Goal: Information Seeking & Learning: Check status

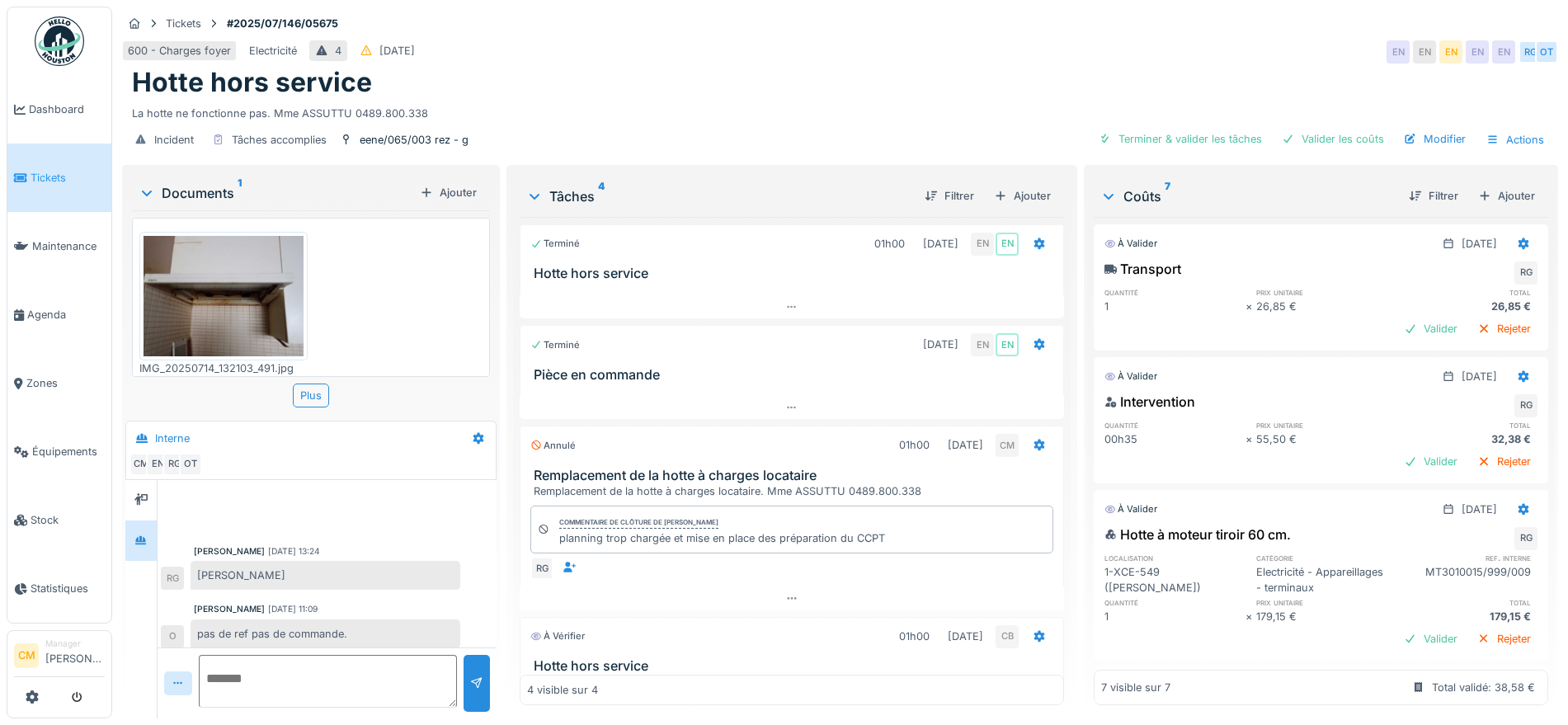
scroll to position [231, 0]
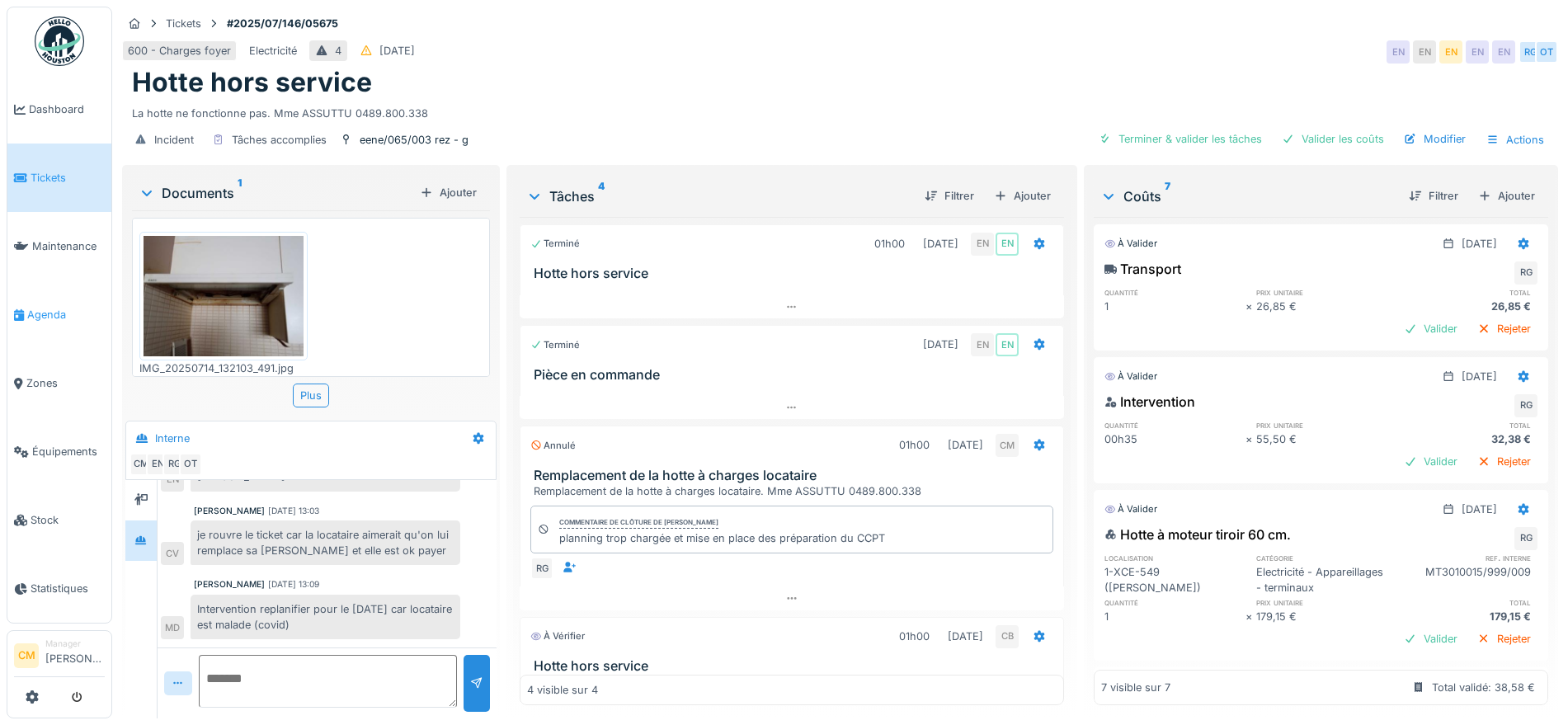
click at [31, 310] on span "Agenda" at bounding box center [66, 314] width 78 height 16
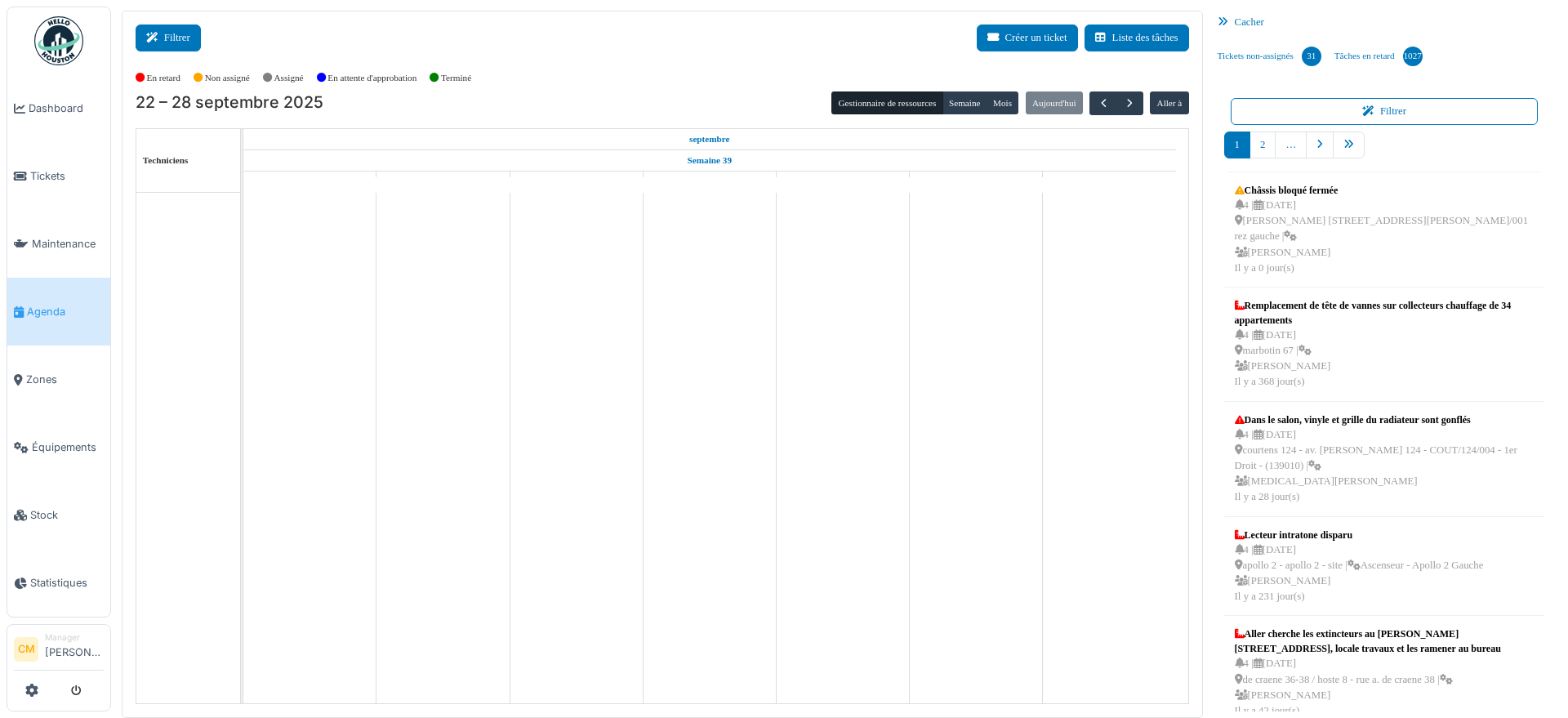
click at [175, 30] on button "Filtrer" at bounding box center [168, 38] width 66 height 27
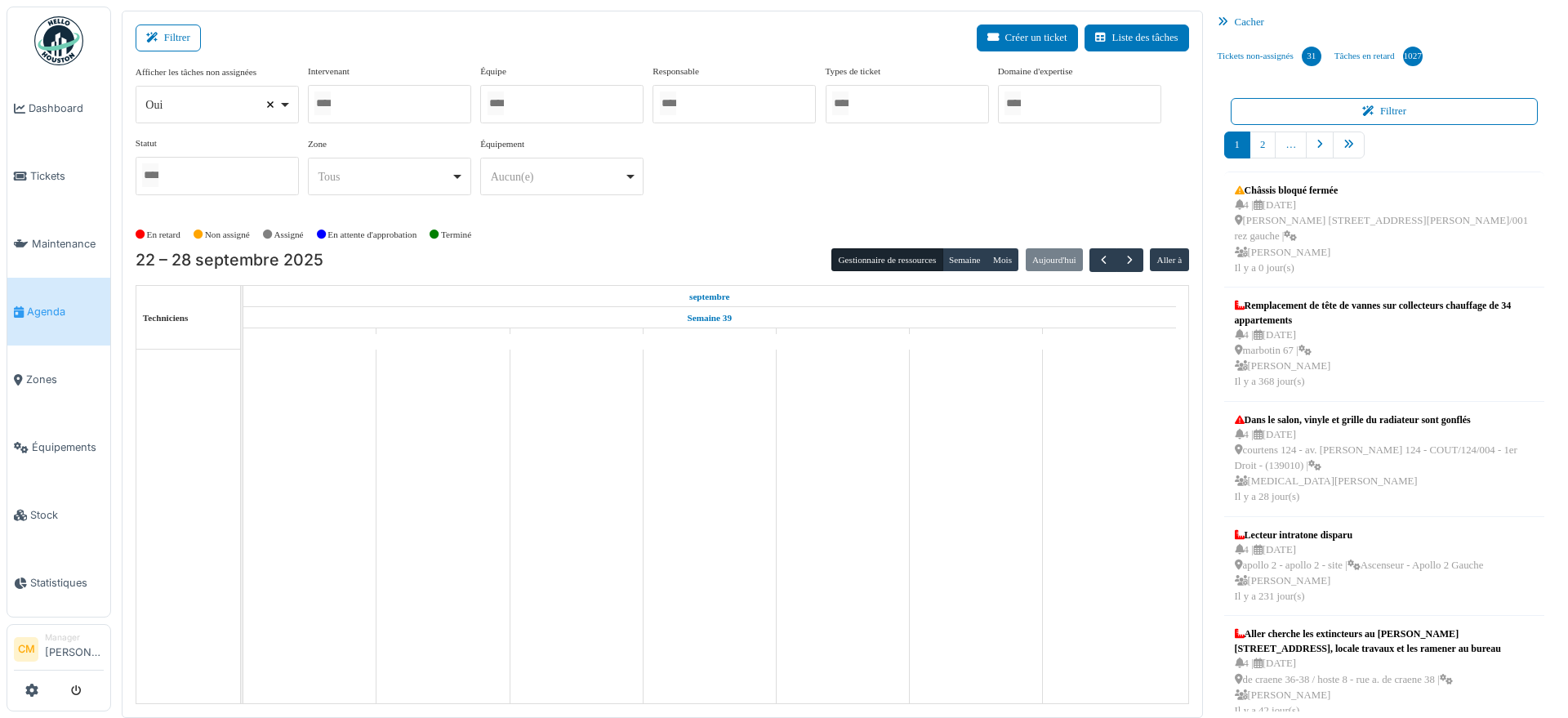
select select
click at [524, 101] on div at bounding box center [561, 104] width 163 height 39
click at [326, 92] on input "Tous" at bounding box center [322, 103] width 16 height 24
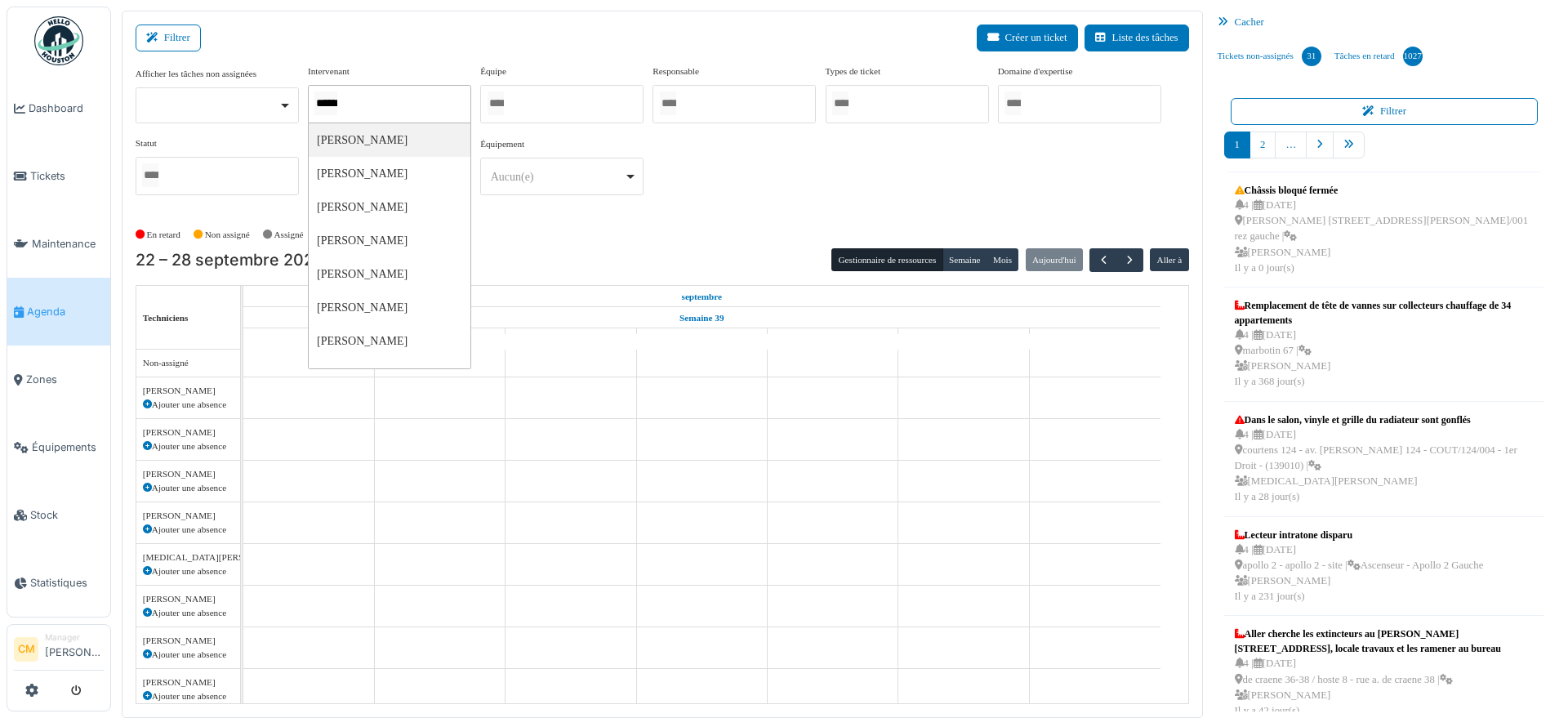
type input "*******"
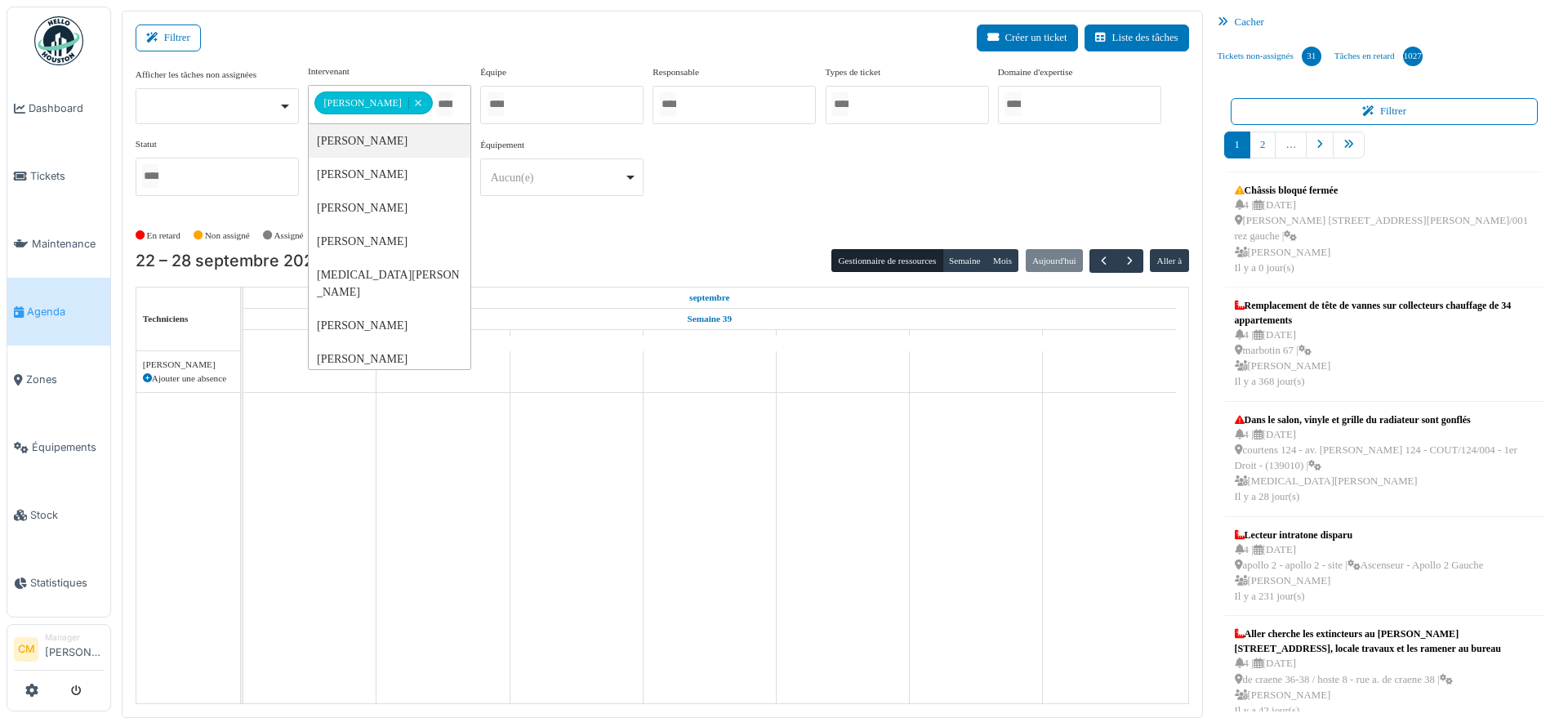
click at [760, 162] on div "**********" at bounding box center [662, 137] width 1054 height 144
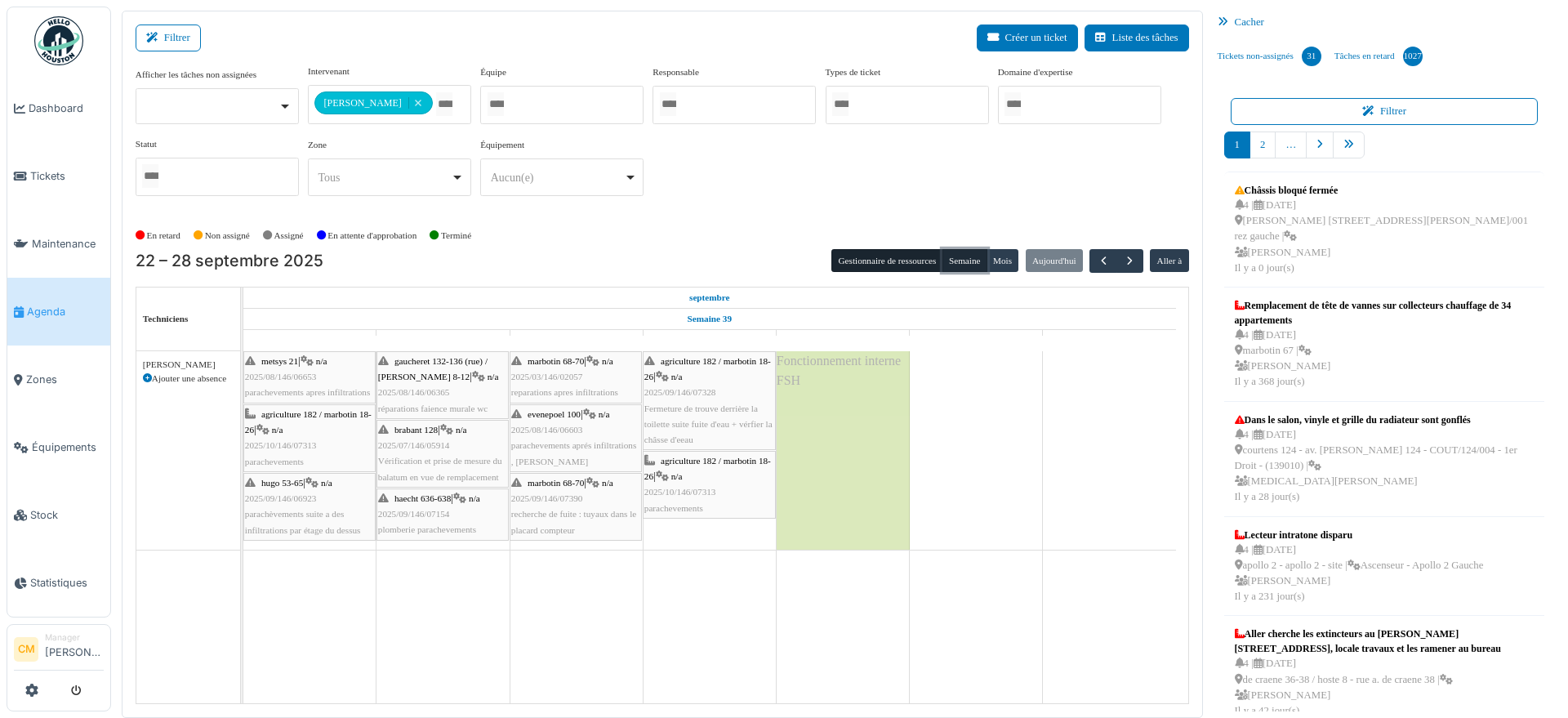
click at [955, 258] on button "Semaine" at bounding box center [965, 261] width 45 height 23
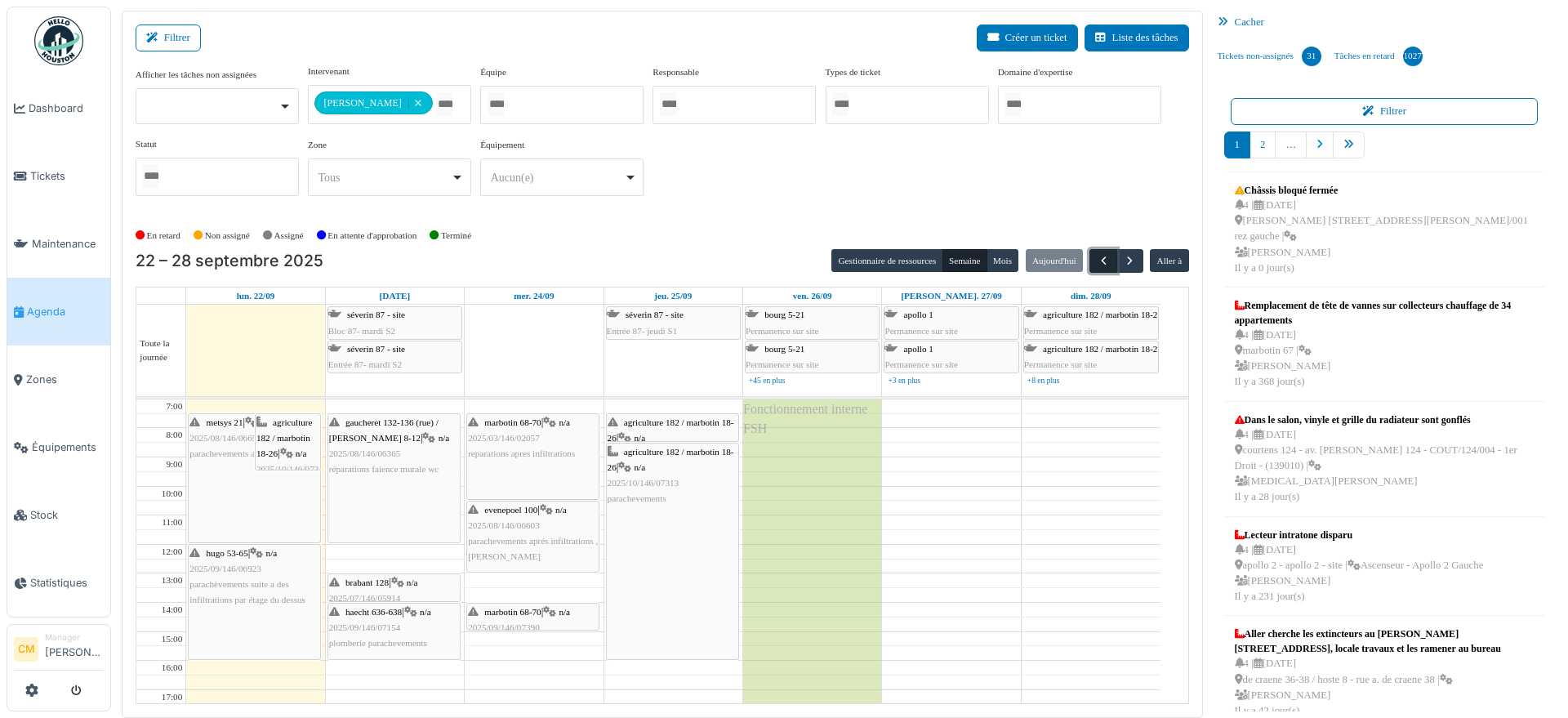
click at [1097, 259] on span "button" at bounding box center [1104, 261] width 14 height 14
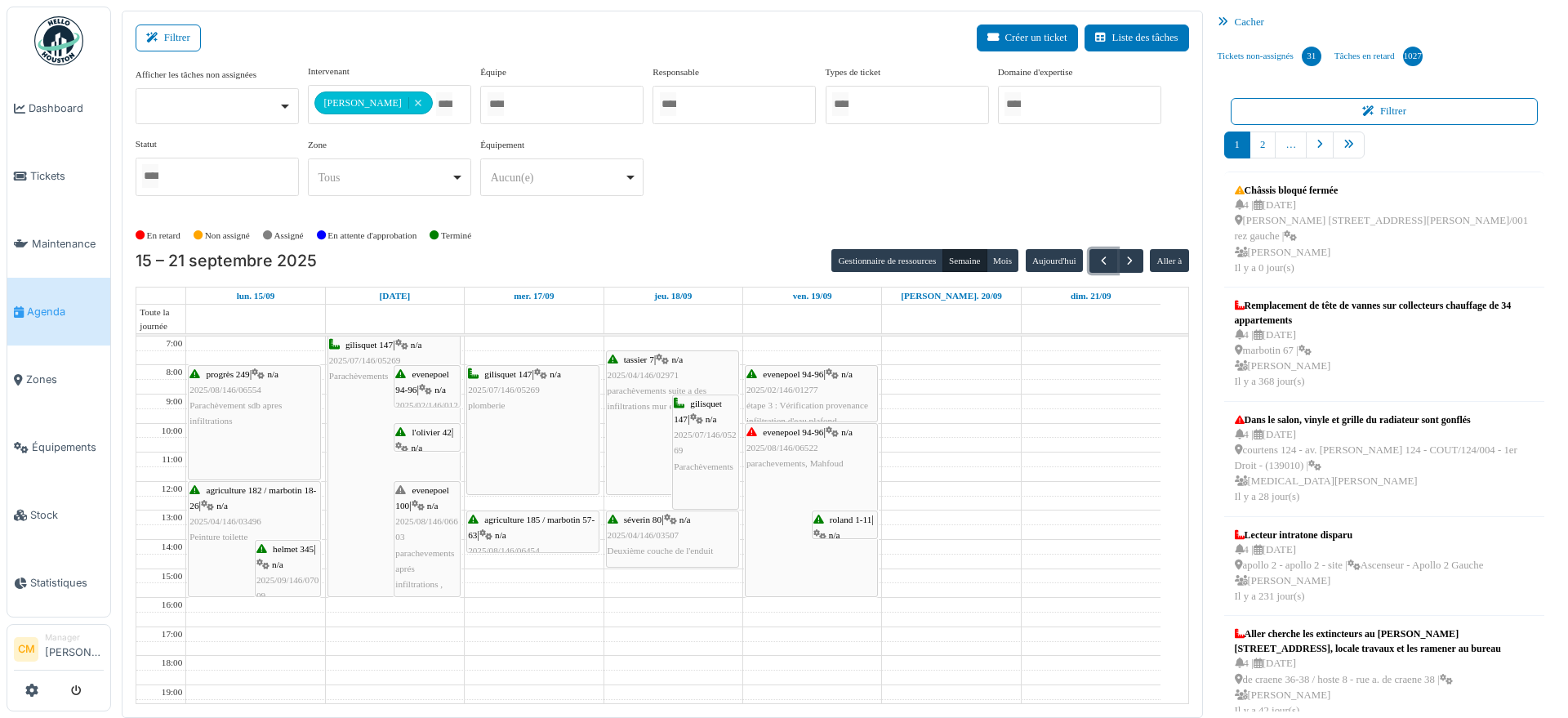
click at [781, 460] on span "parachevements, Mahfoud" at bounding box center [795, 464] width 97 height 10
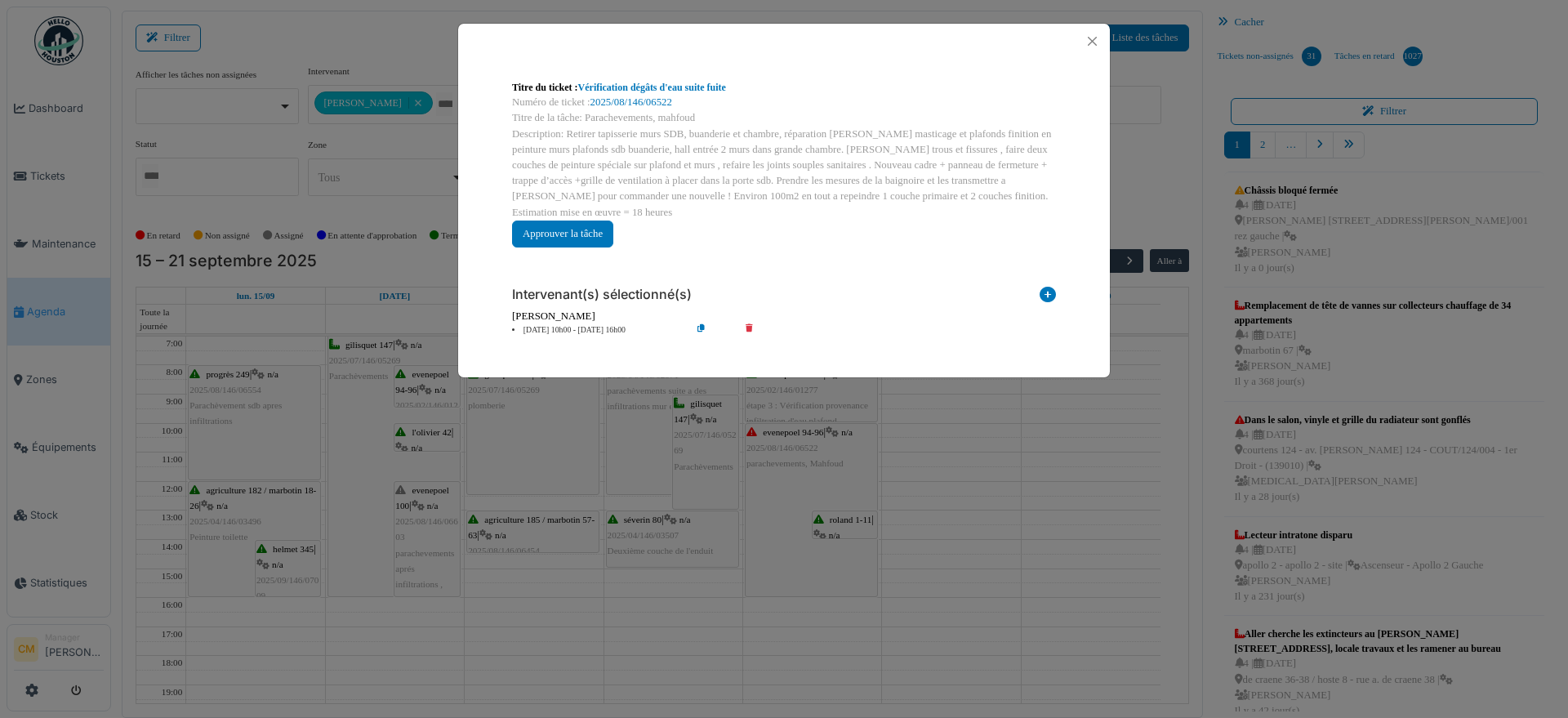
click at [663, 94] on div "Numéro de ticket : 2025/08/146/06522" at bounding box center [784, 102] width 544 height 16
click at [630, 100] on link "2025/08/146/06522" at bounding box center [632, 102] width 82 height 11
click at [1091, 34] on button "Close" at bounding box center [1092, 41] width 22 height 22
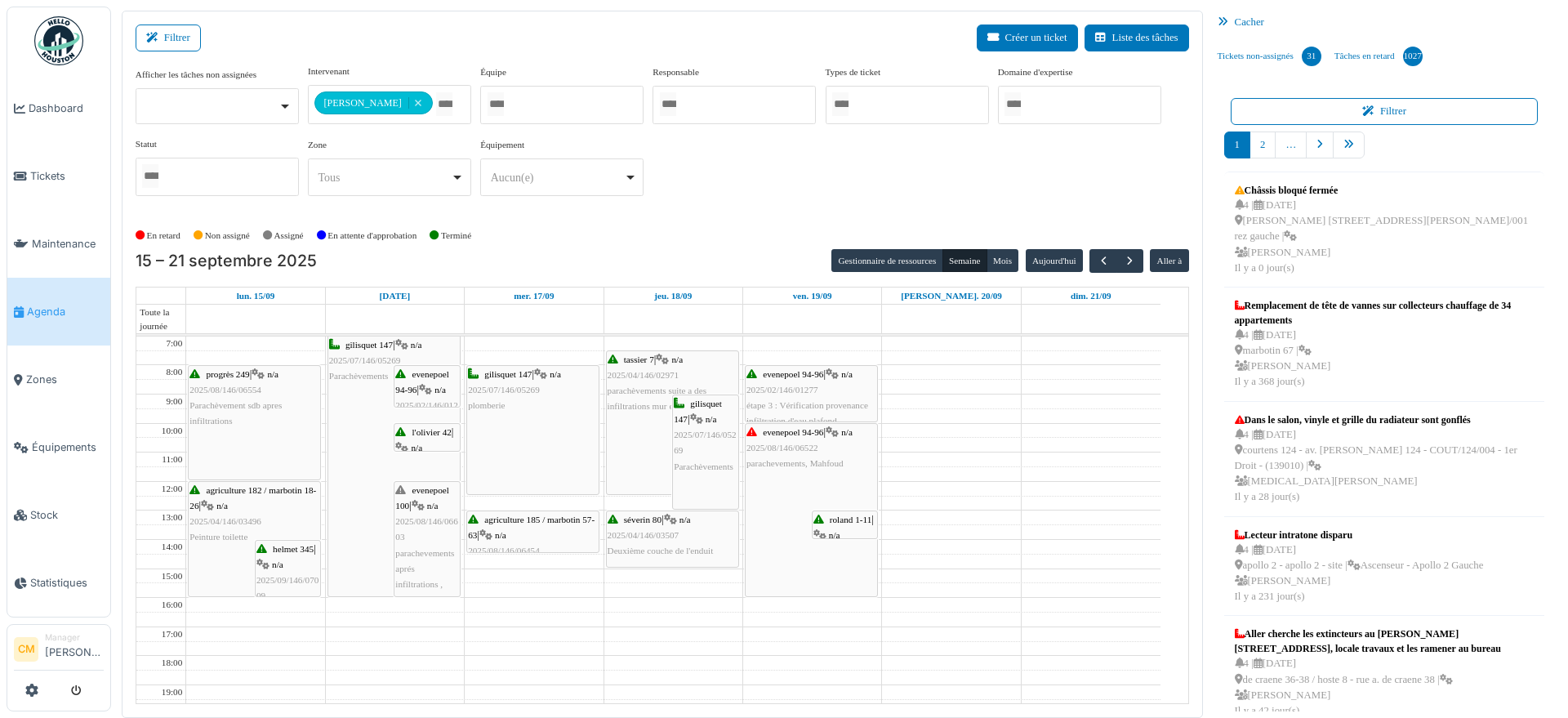
click at [645, 536] on span "2025/04/146/03507" at bounding box center [644, 535] width 72 height 10
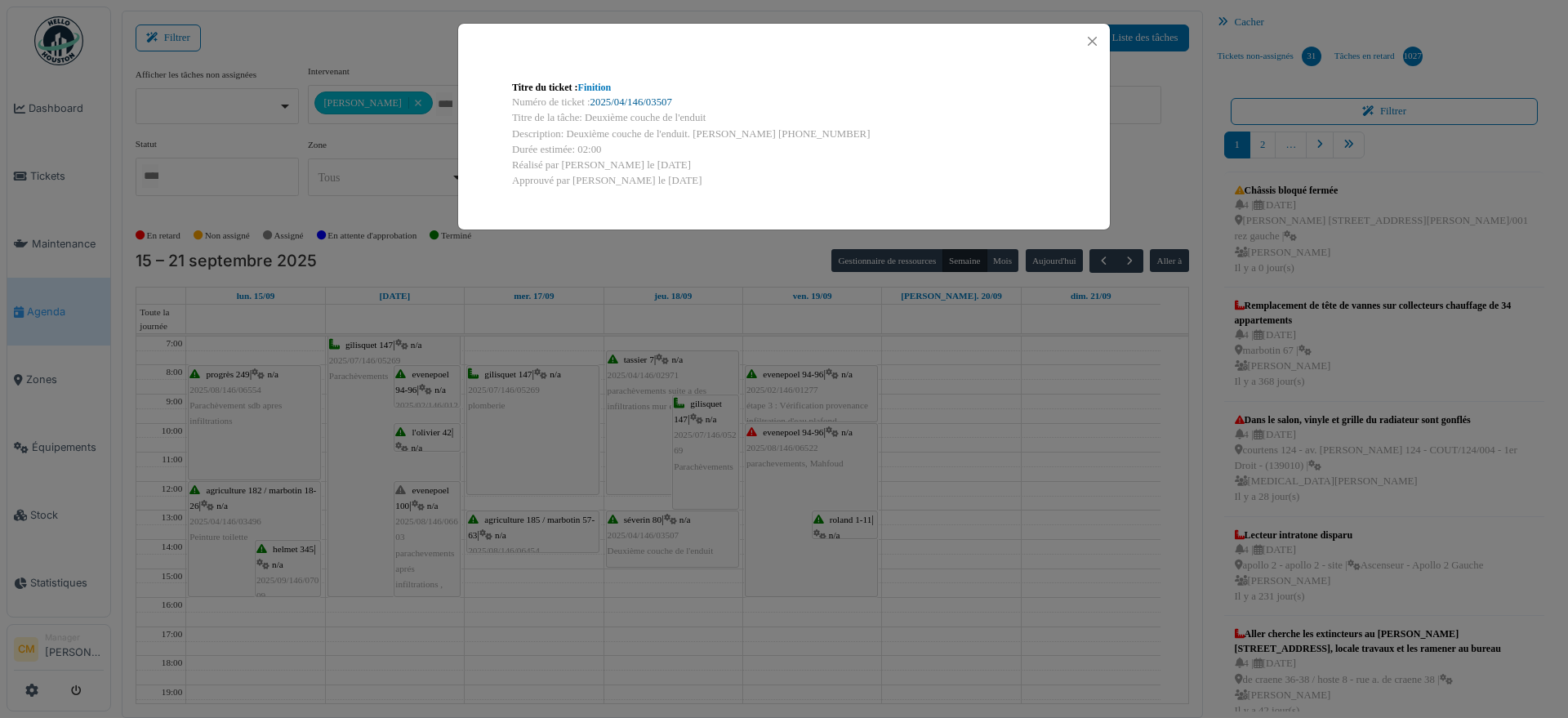
click at [633, 97] on link "2025/04/146/03507" at bounding box center [632, 102] width 82 height 11
click at [1095, 46] on button "Close" at bounding box center [1092, 41] width 22 height 22
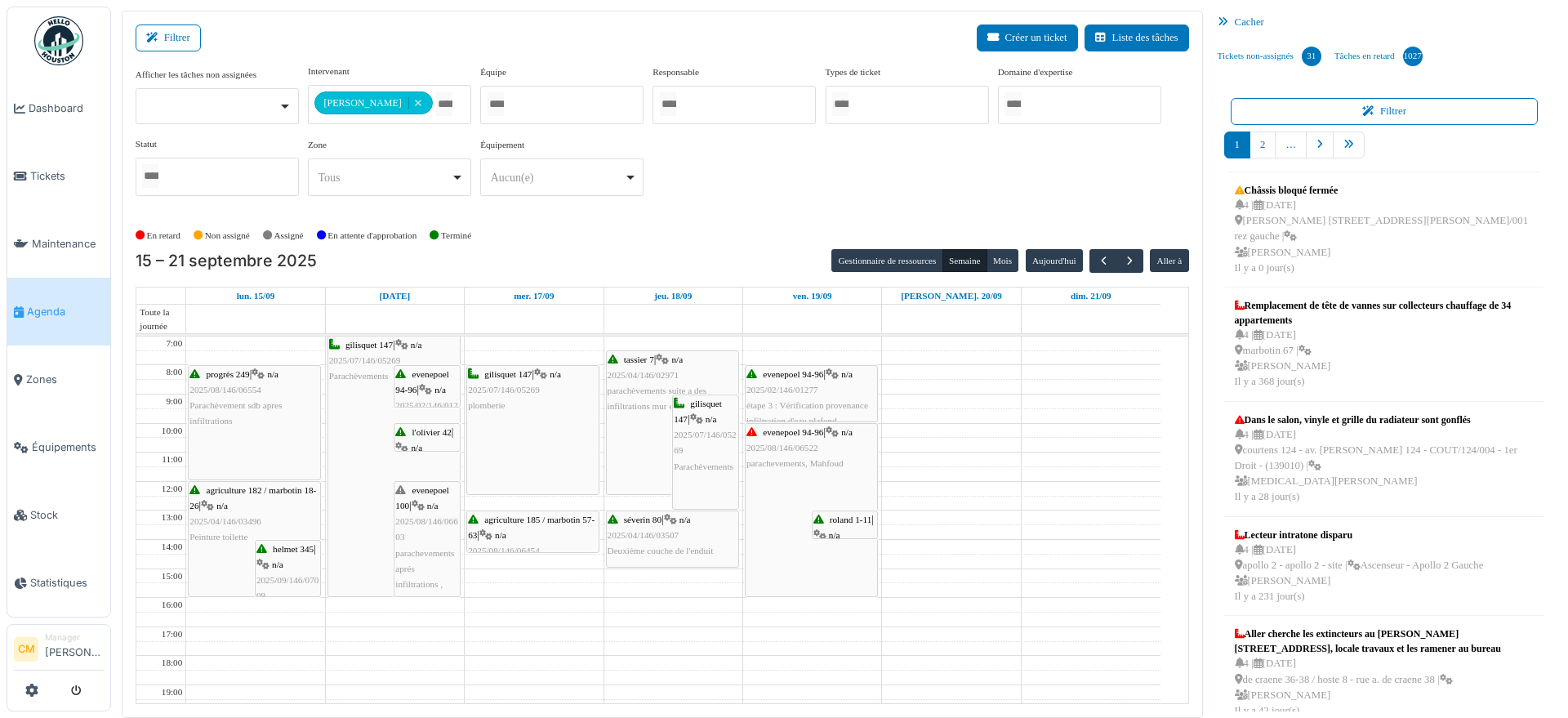
click at [423, 428] on span "l'olivier 42" at bounding box center [432, 432] width 39 height 10
click at [405, 431] on icon at bounding box center [400, 432] width 11 height 11
click at [421, 432] on span "l'olivier 42" at bounding box center [432, 432] width 39 height 10
click at [494, 393] on span "2025/07/146/05269" at bounding box center [504, 390] width 72 height 10
click at [501, 382] on div "gilisquet 147 | n/a 2025/07/146/05269 plomberie" at bounding box center [533, 391] width 130 height 48
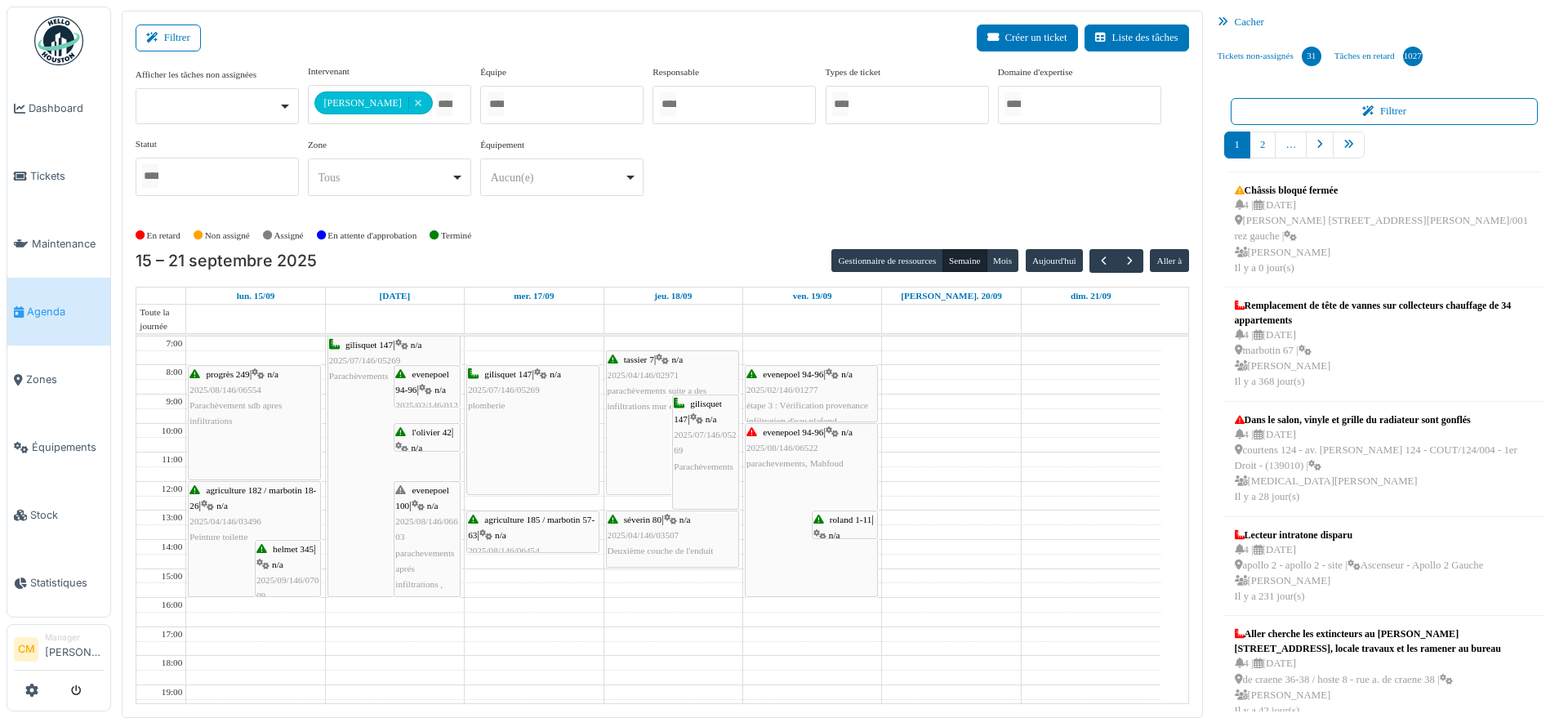
click at [501, 382] on div "gilisquet 147 | n/a 2025/07/146/05269 plomberie" at bounding box center [533, 391] width 130 height 48
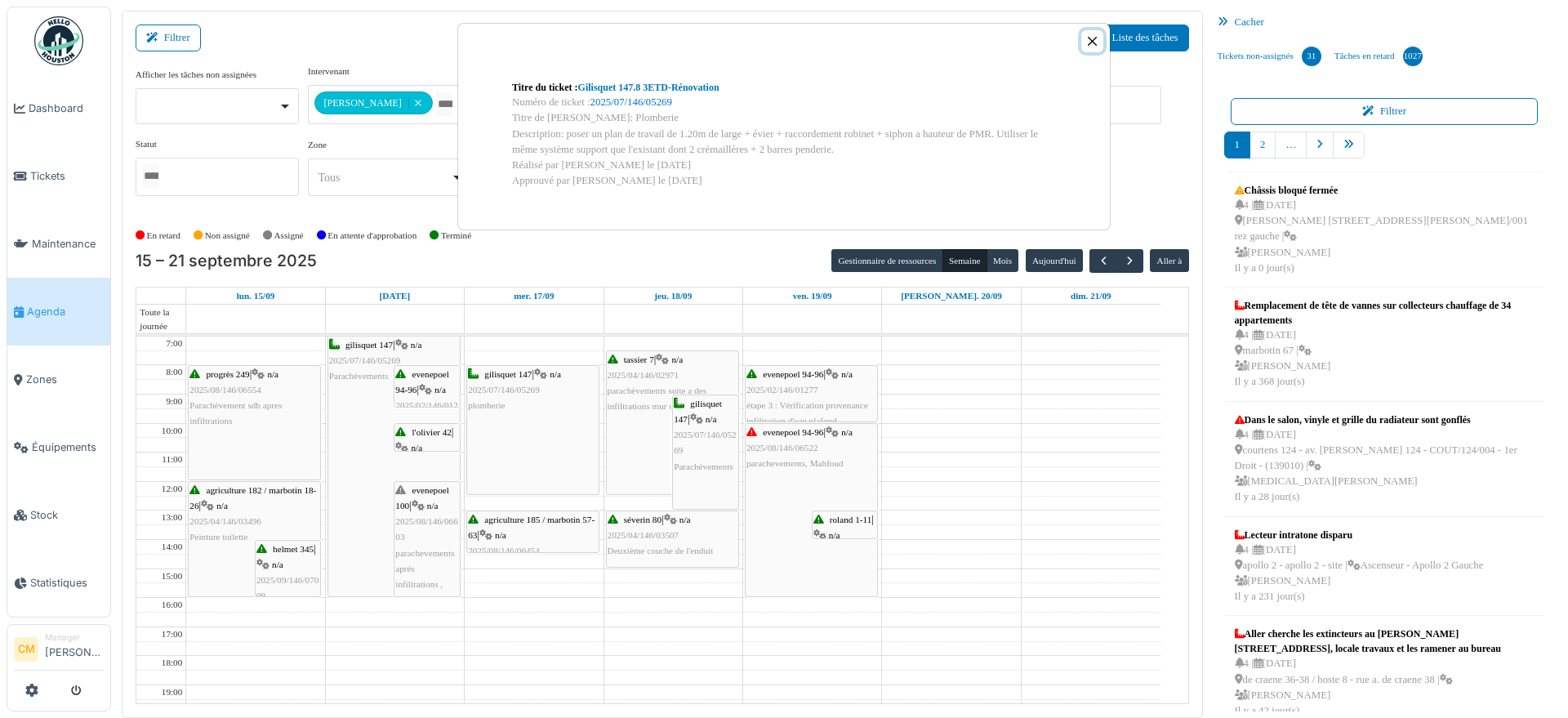
click at [1097, 35] on button "Close" at bounding box center [1092, 41] width 22 height 22
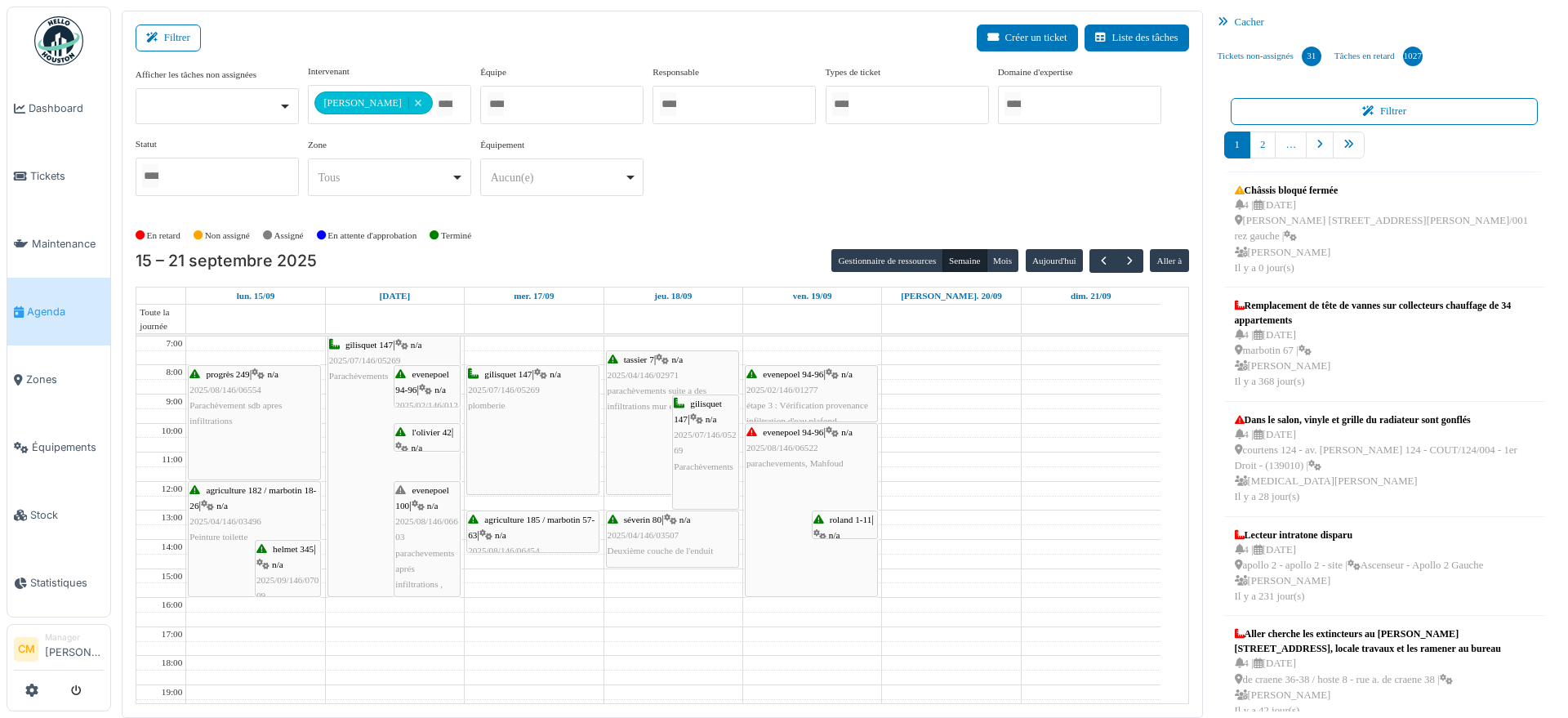
click at [426, 386] on icon at bounding box center [426, 390] width 13 height 11
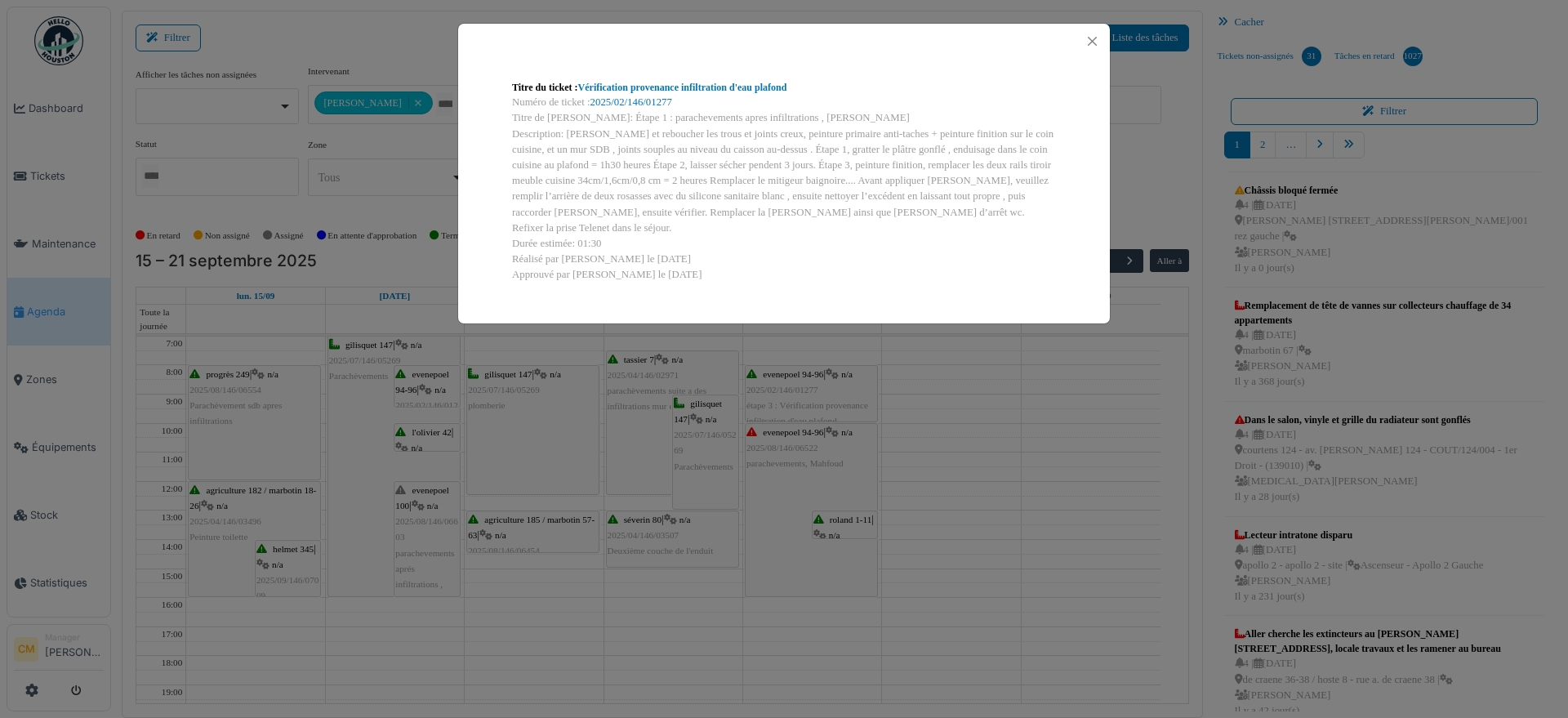
click at [343, 364] on div "Titre du ticket : Vérification provenance infiltration d'eau plafond Numéro de …" at bounding box center [784, 359] width 1568 height 718
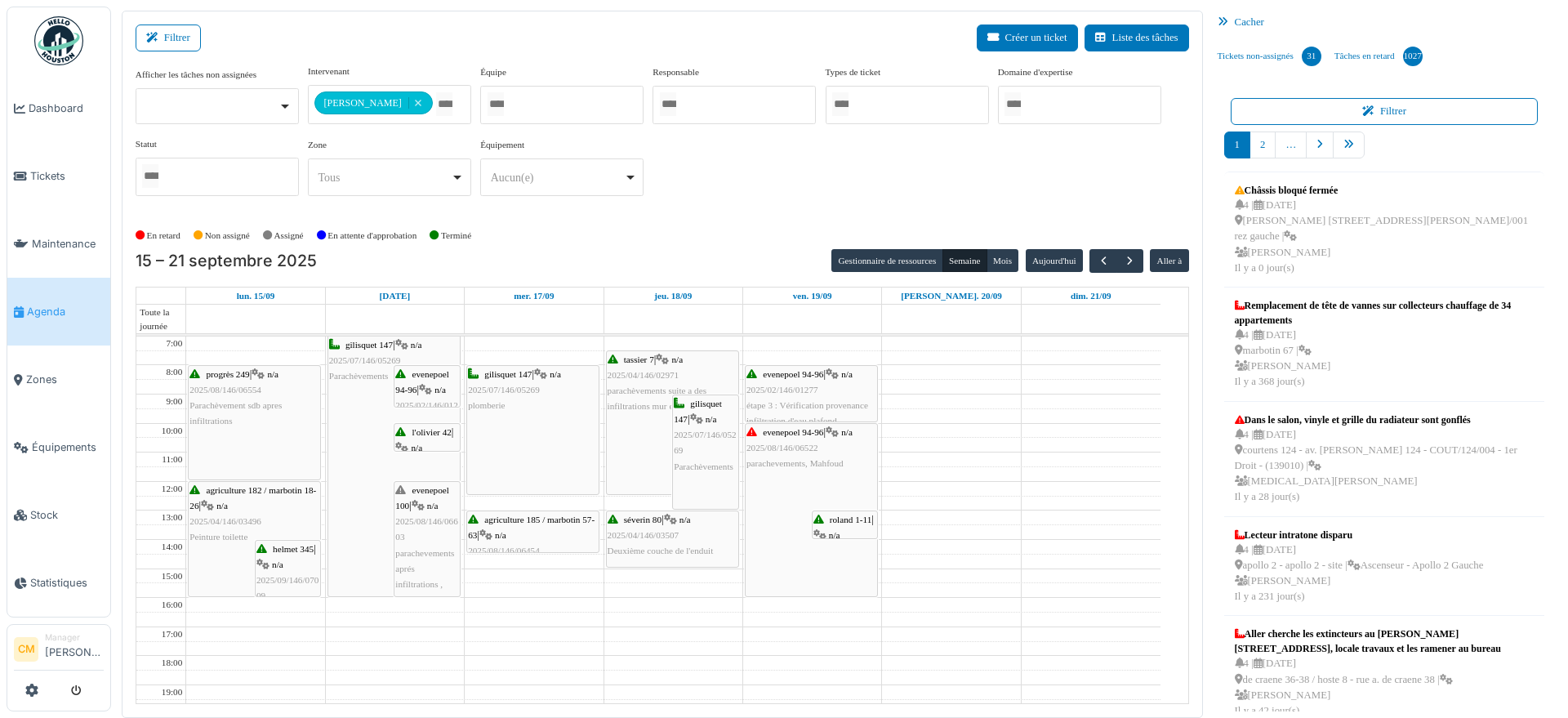
click at [343, 364] on div "gilisquet 147 | n/a 2025/07/146/05269 Parachèvements" at bounding box center [394, 361] width 130 height 48
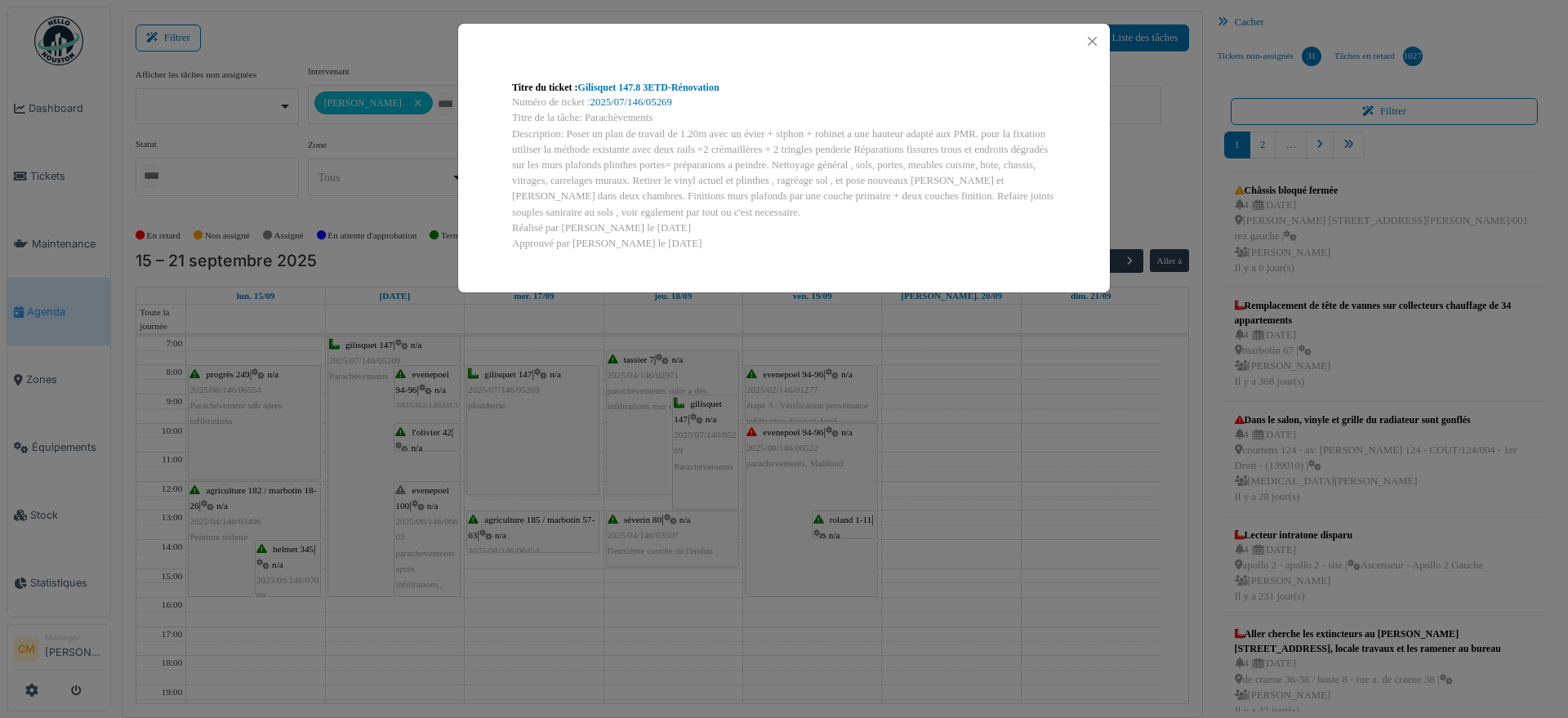
click at [222, 389] on div "Titre du ticket : Gilisquet 147.8 3ETD-Rénovation Numéro de ticket : 2025/07/14…" at bounding box center [784, 359] width 1568 height 718
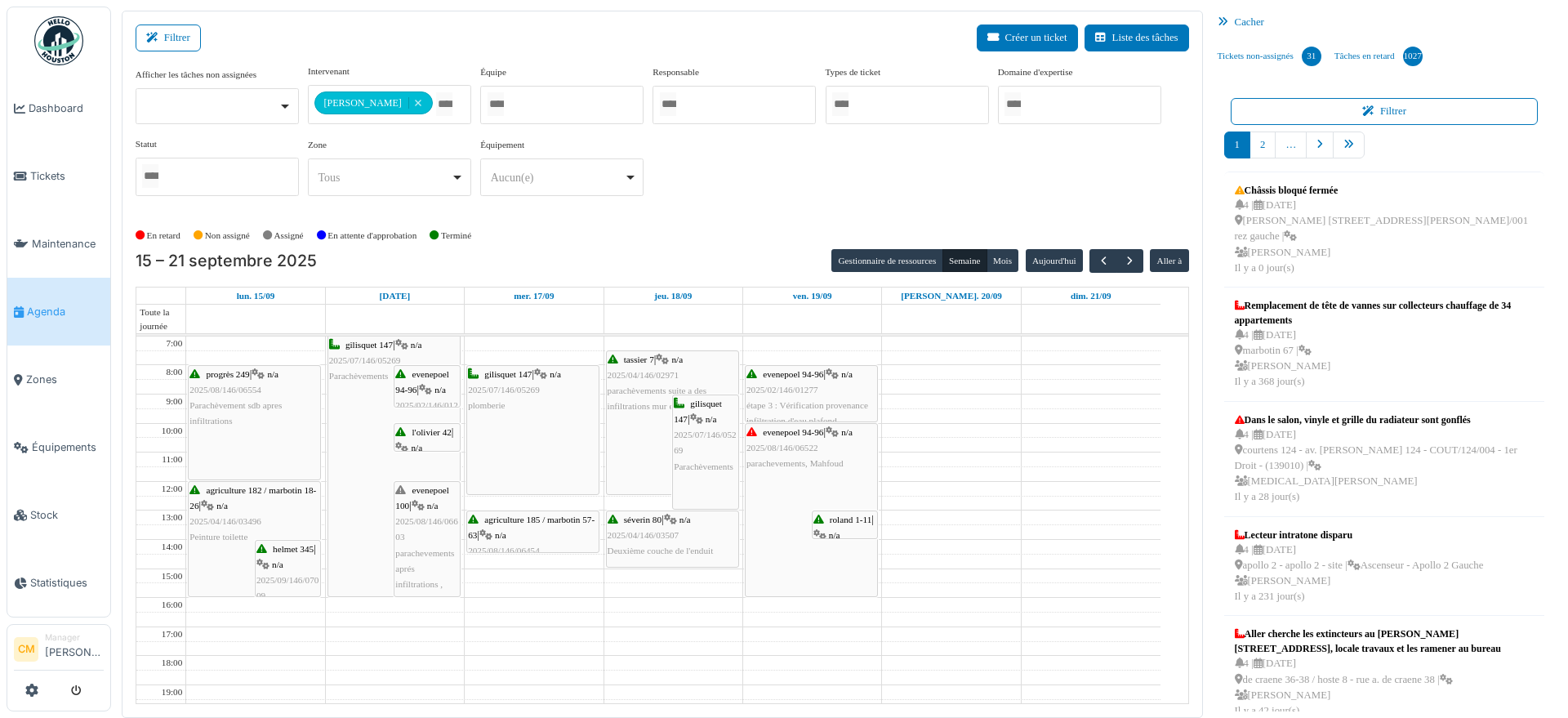
click at [212, 389] on span "2025/08/146/06554" at bounding box center [226, 390] width 72 height 10
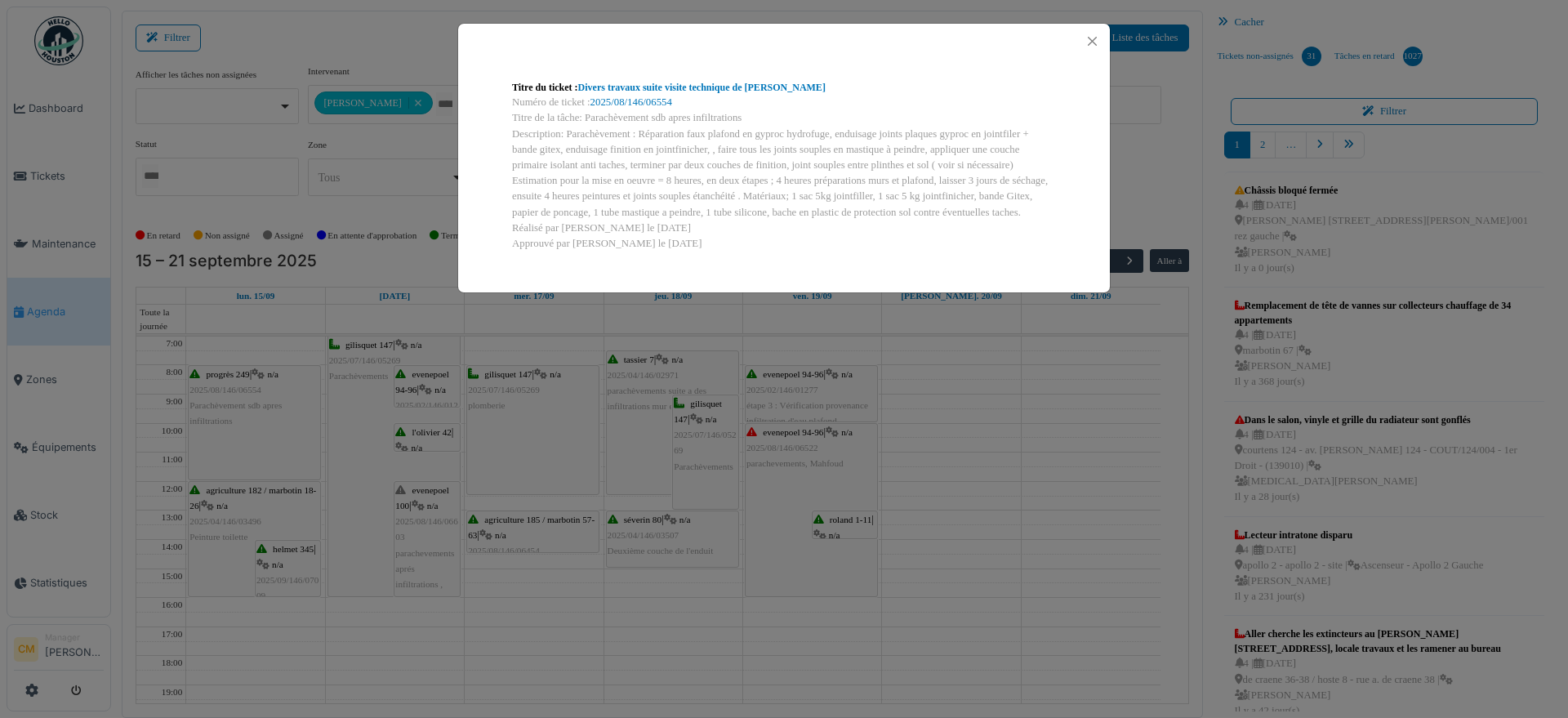
click at [213, 520] on div "Titre du ticket : Divers travaux suite visite technique de Nicolae Numéro de ti…" at bounding box center [784, 359] width 1568 height 718
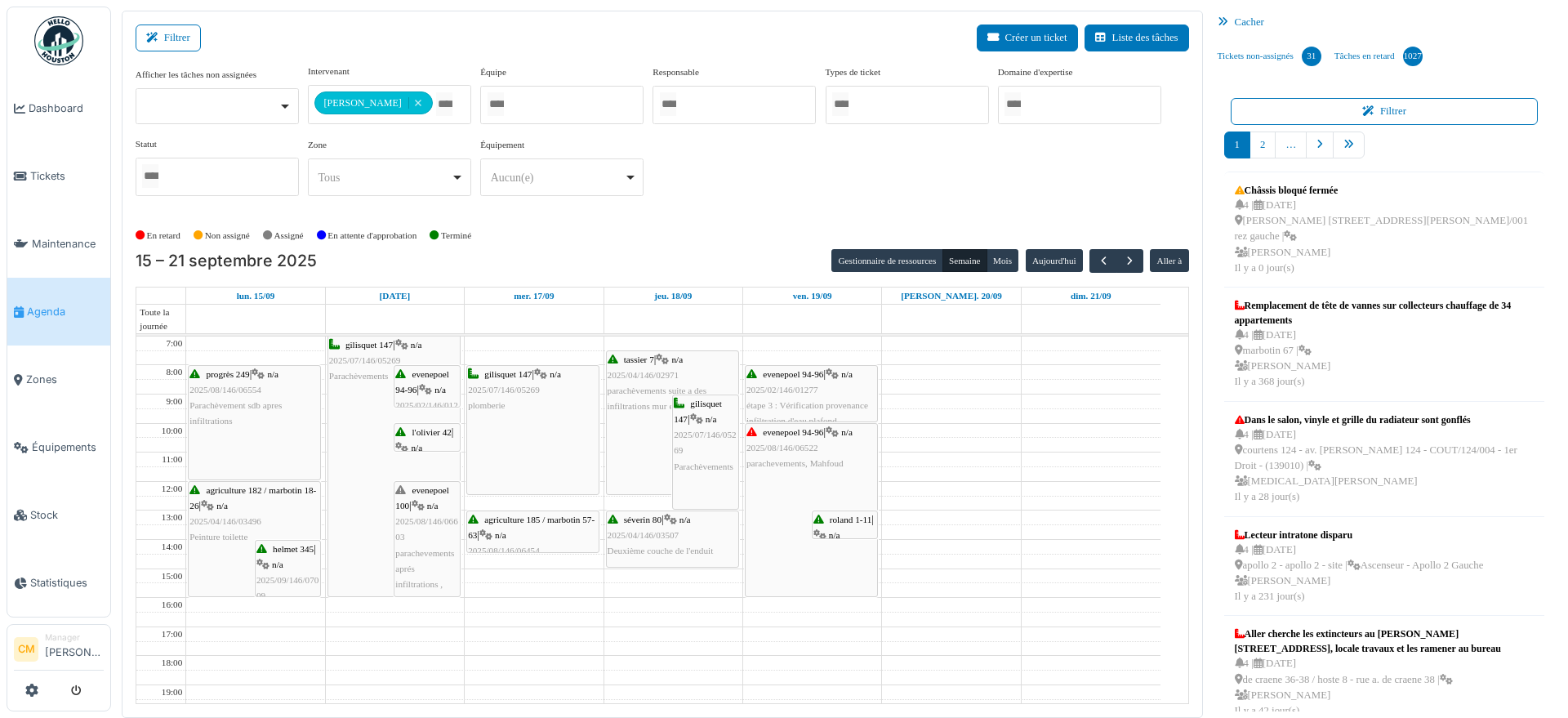
click at [213, 520] on span "2025/04/146/03496" at bounding box center [226, 521] width 72 height 10
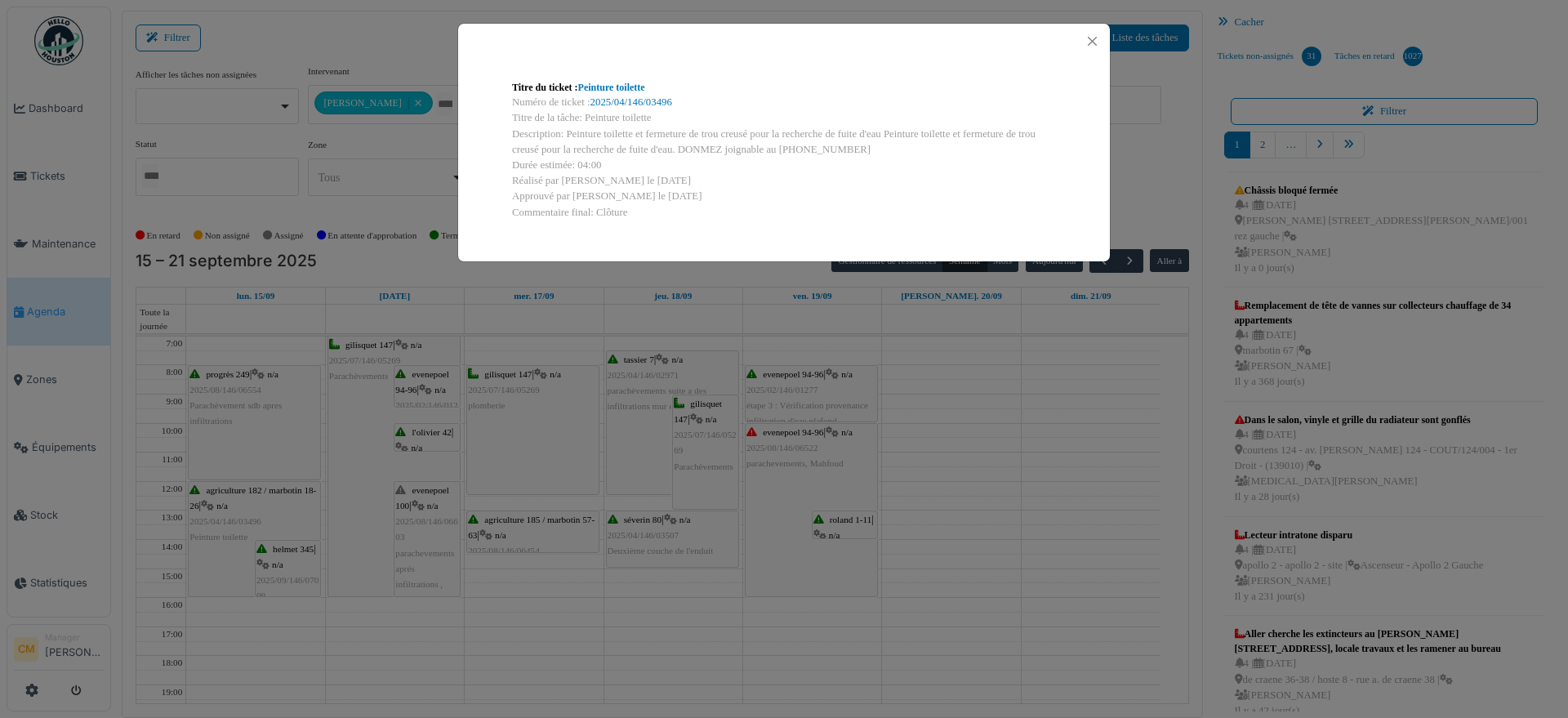
click at [215, 520] on div "Titre du ticket : Peinture toilette Numéro de ticket : 2025/04/146/03496 Titre …" at bounding box center [784, 359] width 1568 height 718
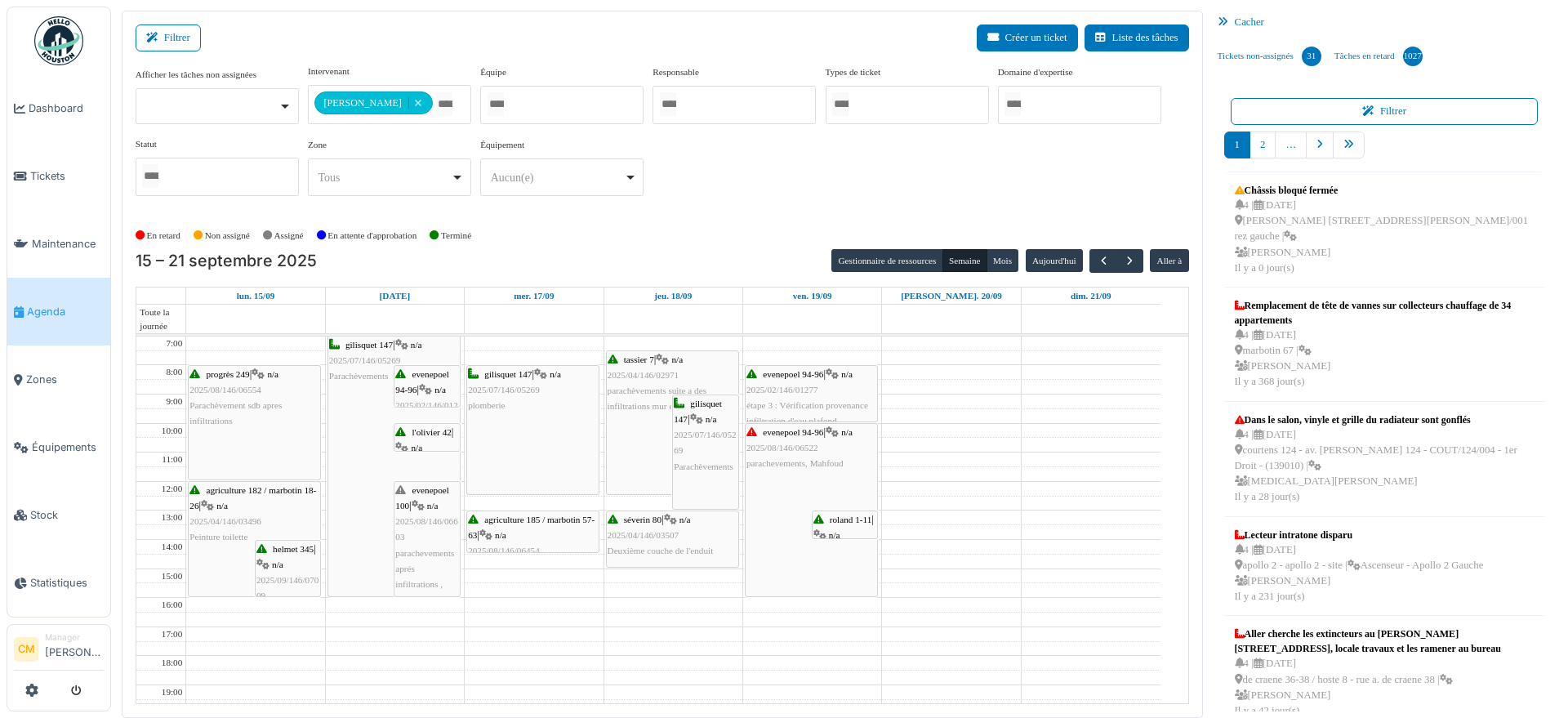
click at [271, 583] on span "2025/09/146/07009" at bounding box center [288, 588] width 62 height 25
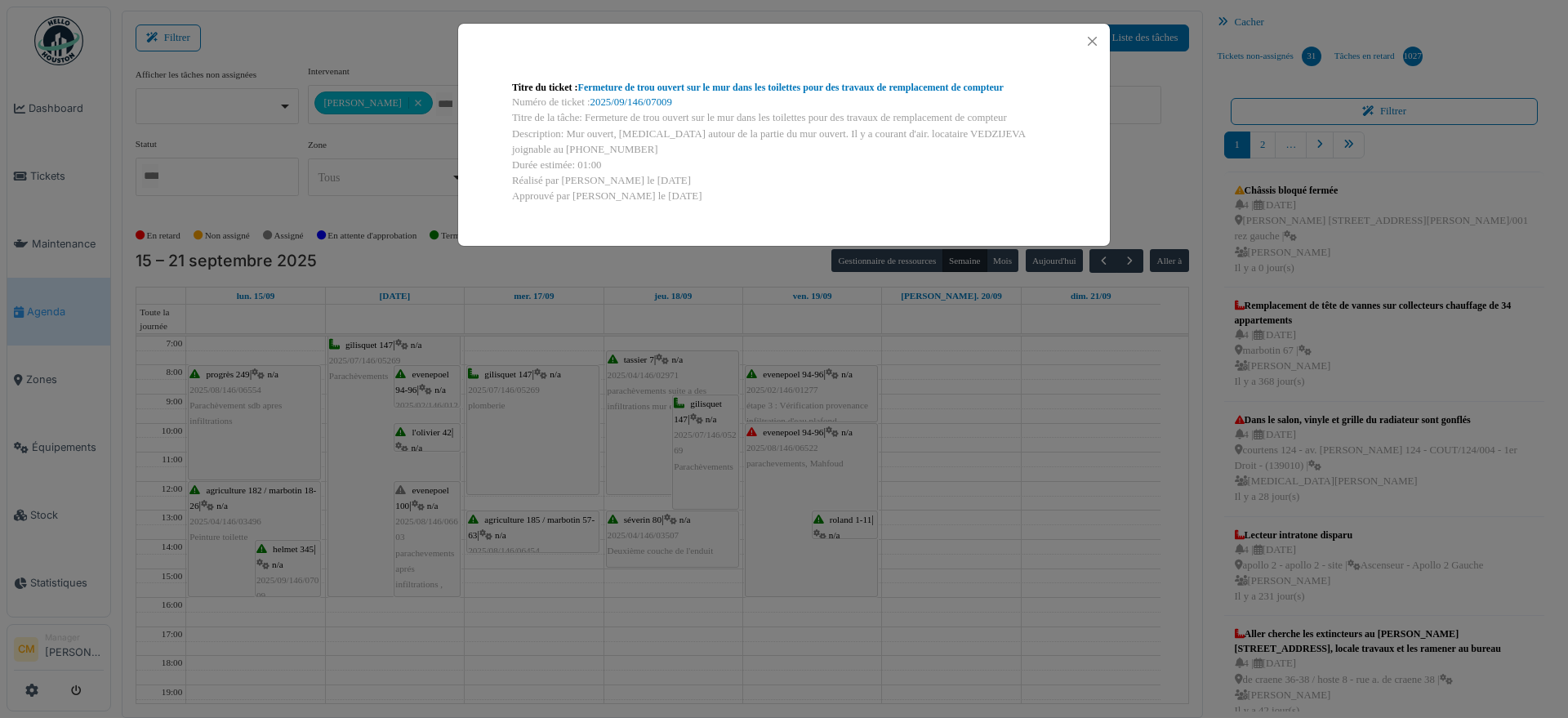
click at [402, 446] on div "Titre du ticket : Fermeture de trou ouvert sur le mur dans les toilettes pour d…" at bounding box center [784, 359] width 1568 height 718
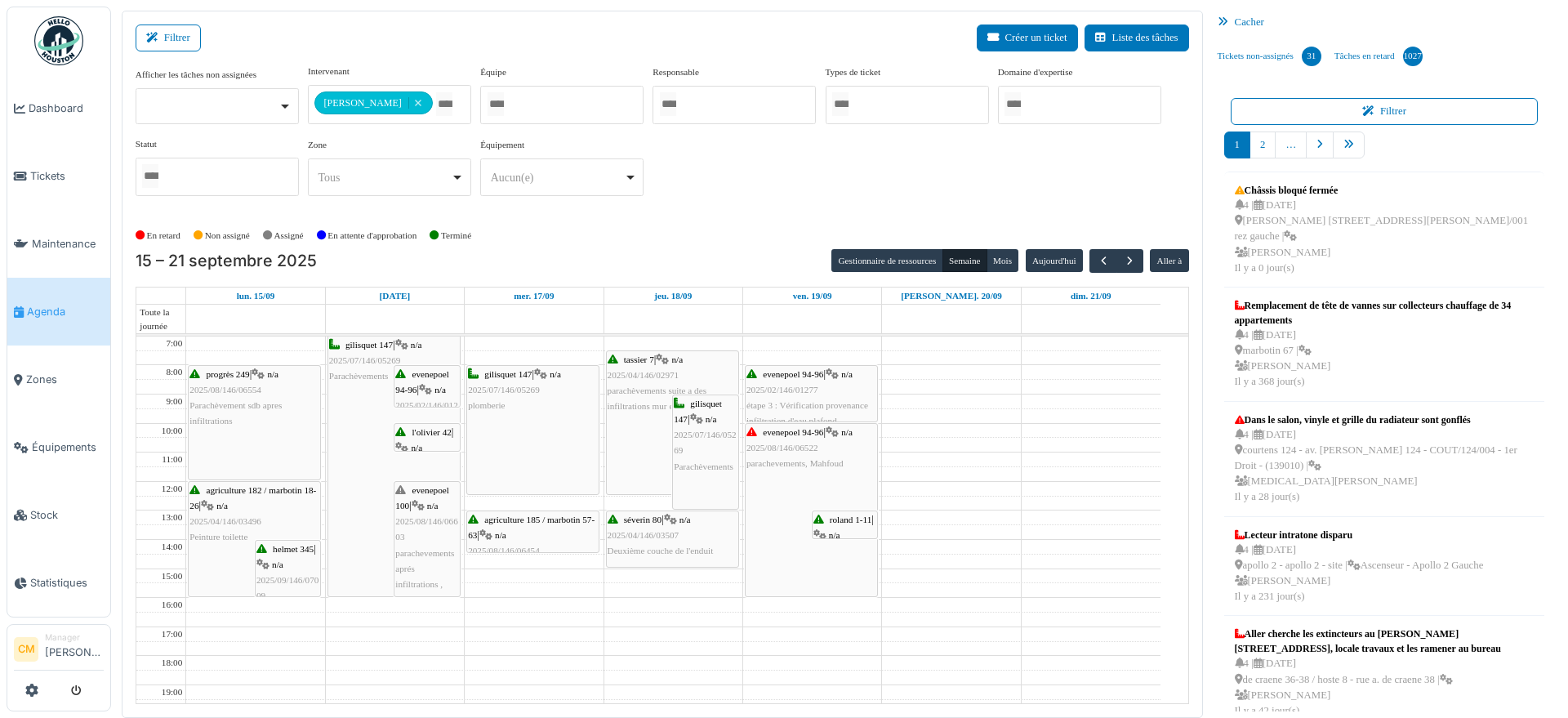
click at [417, 443] on span "n/a" at bounding box center [418, 448] width 11 height 10
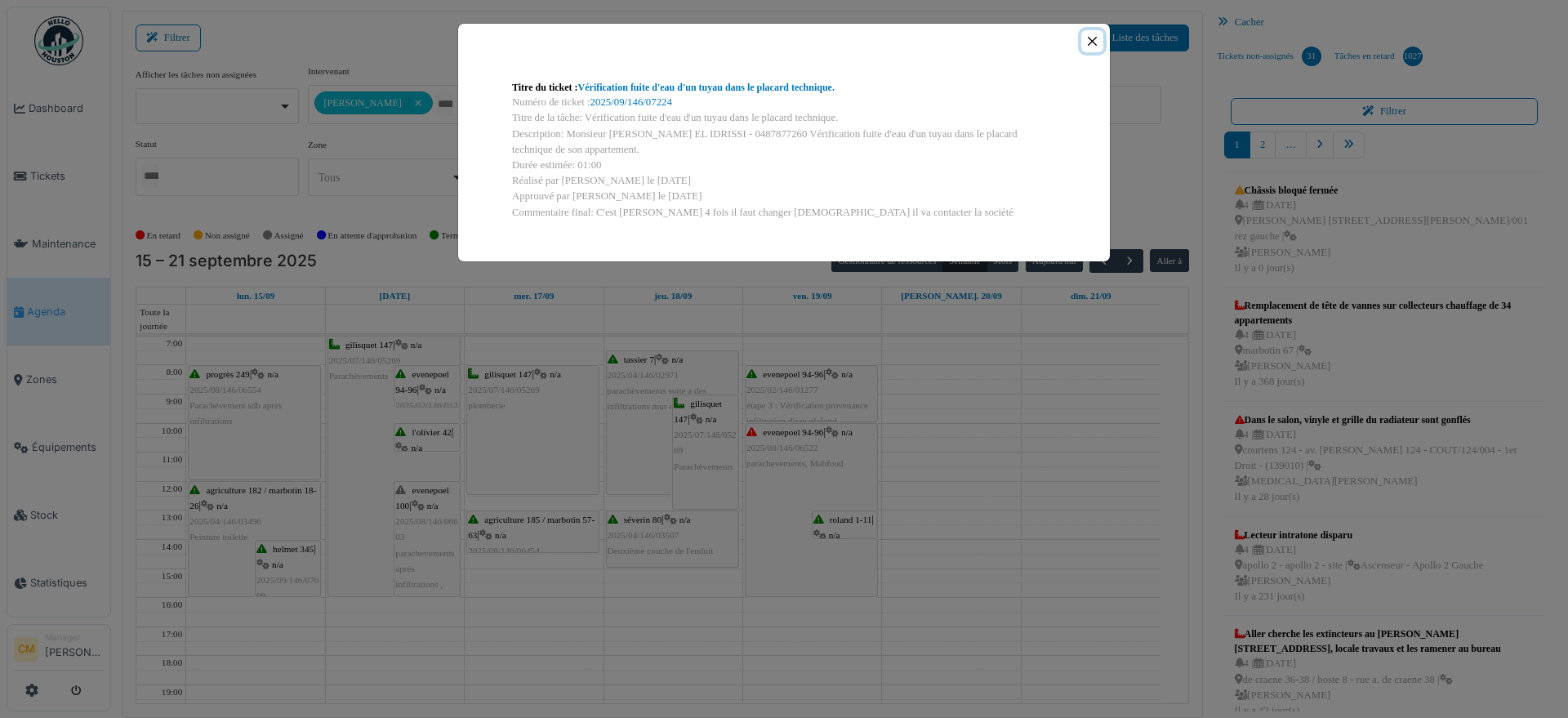
click at [1097, 42] on button "Close" at bounding box center [1092, 41] width 22 height 22
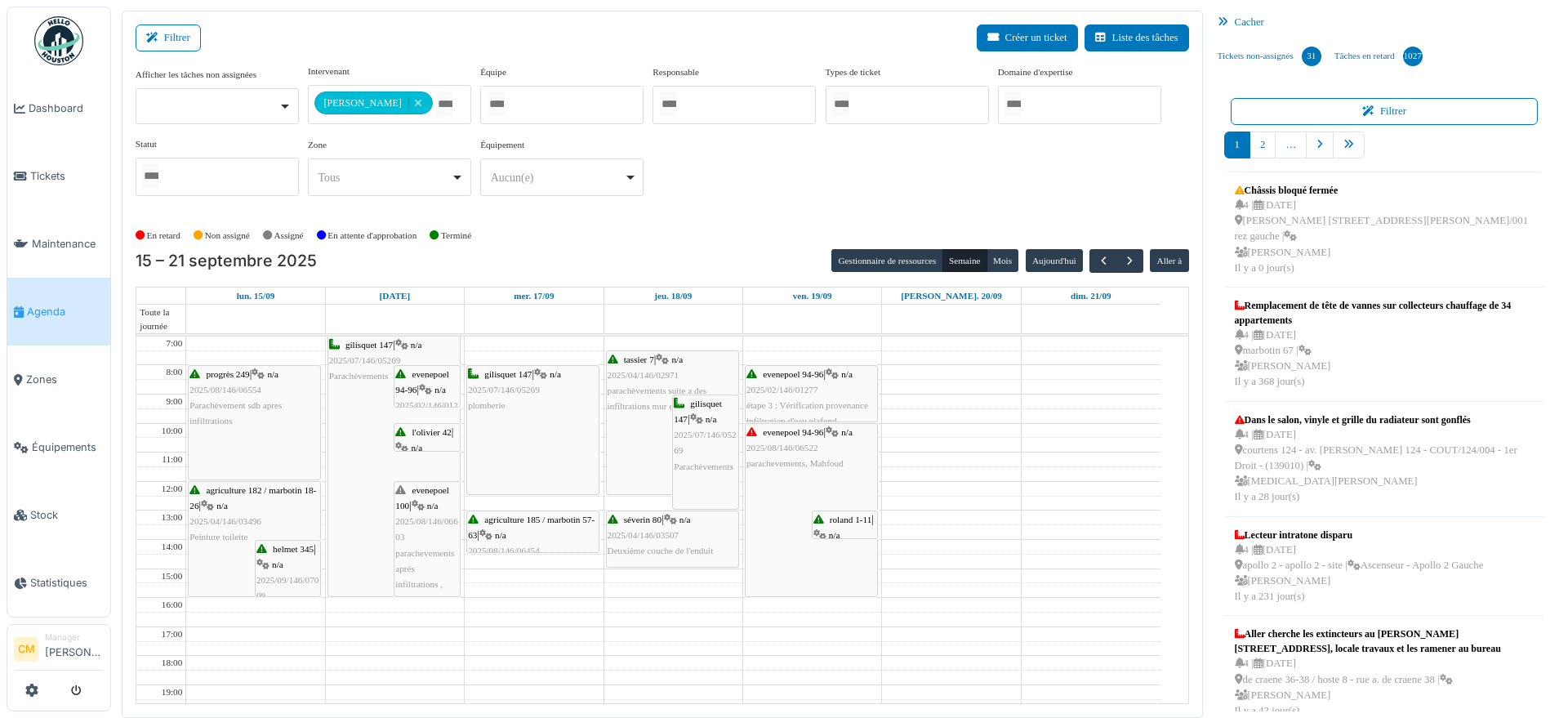
click at [416, 389] on span "evenepoel 94-96" at bounding box center [423, 382] width 54 height 25
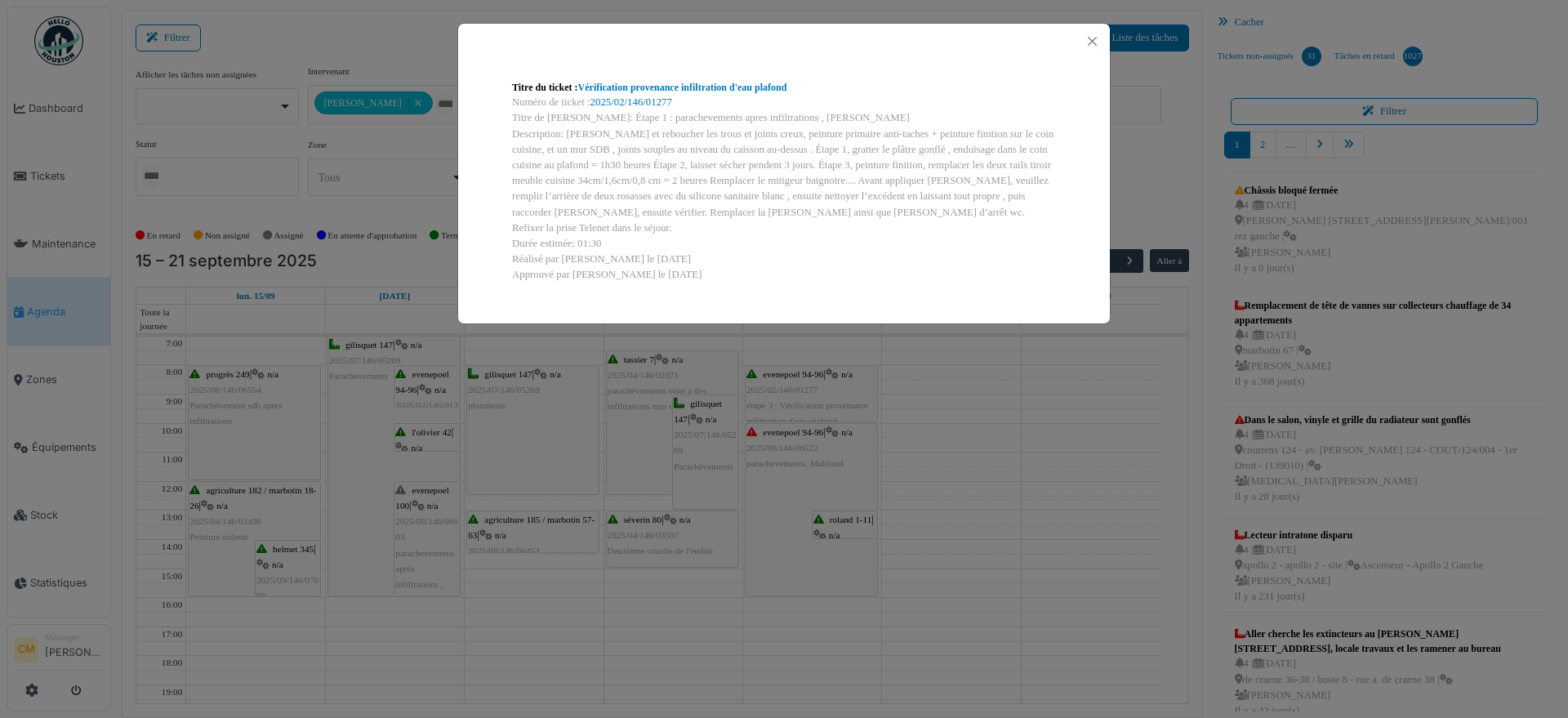
click at [414, 549] on div "Titre du ticket : Vérification provenance infiltration d'eau plafond Numéro de …" at bounding box center [784, 359] width 1568 height 718
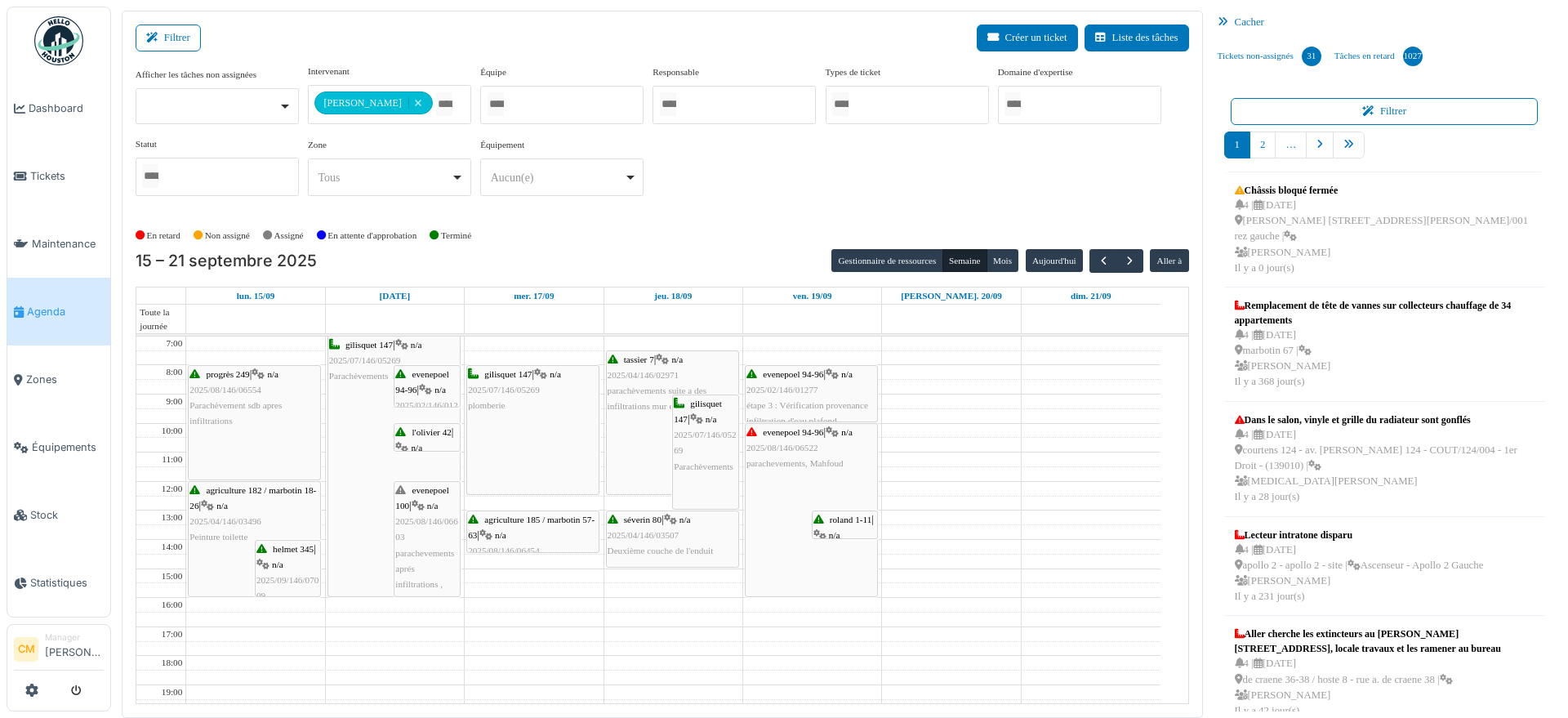
click at [414, 555] on span "parachevements aprés infiltrations , Mahfoud" at bounding box center [425, 584] width 59 height 73
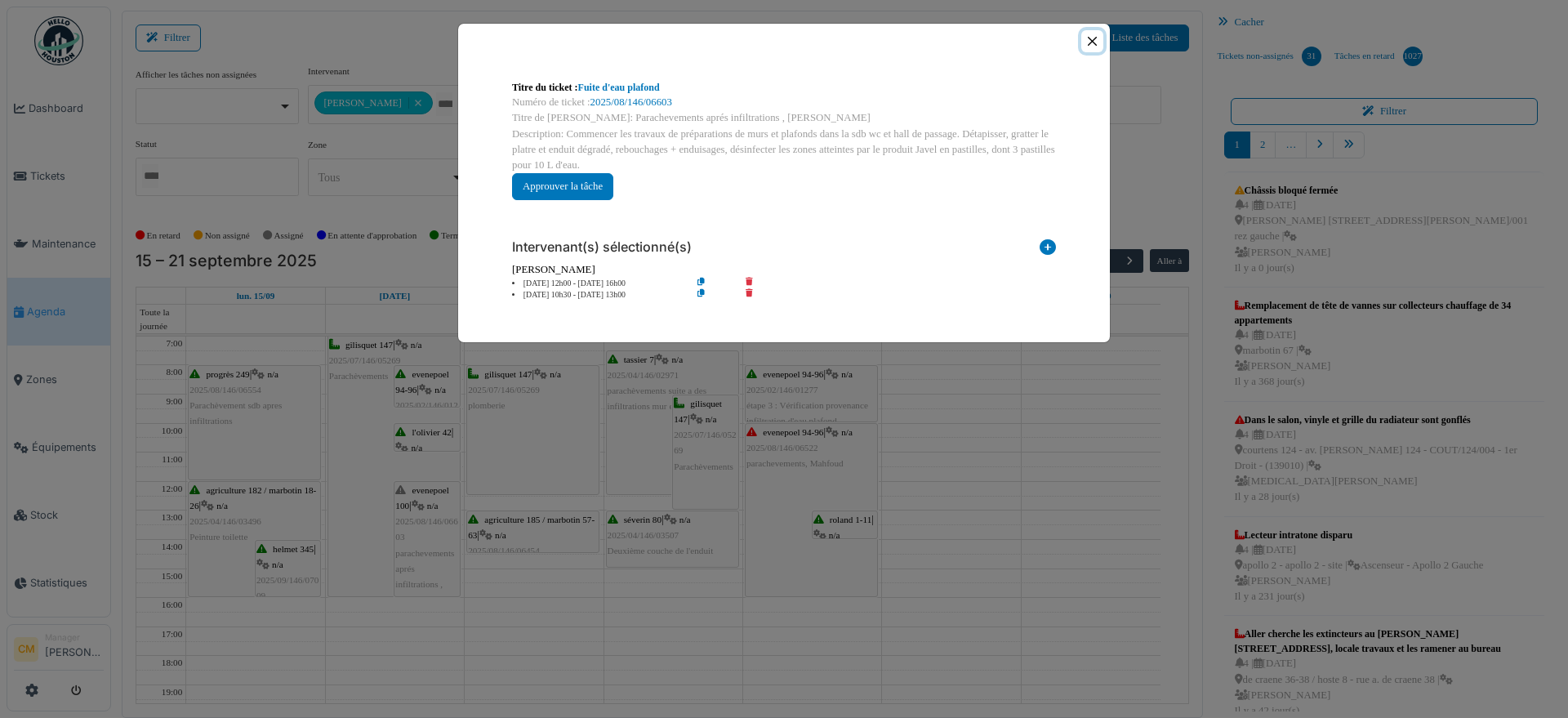
click at [1092, 39] on button "Close" at bounding box center [1092, 41] width 22 height 22
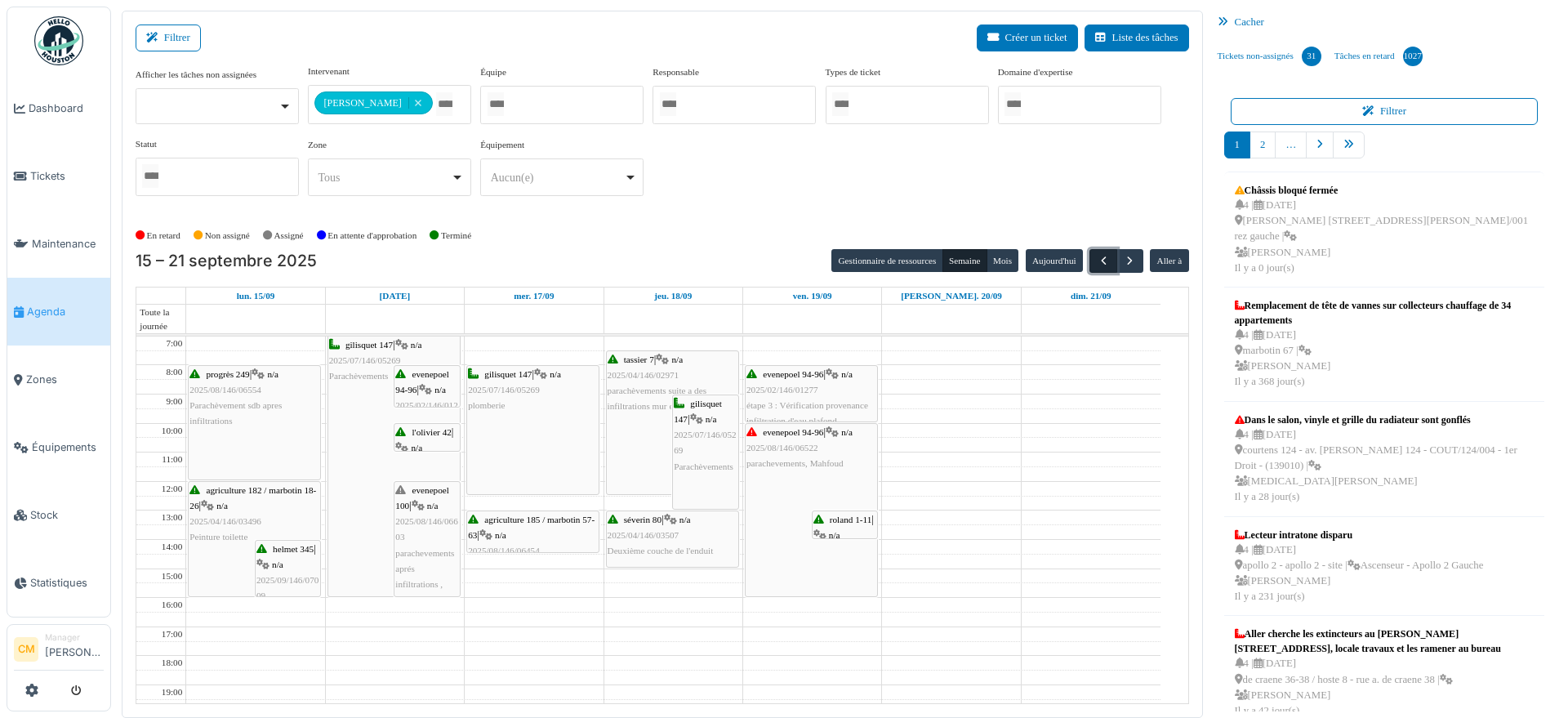
click at [1097, 262] on span "button" at bounding box center [1104, 261] width 14 height 14
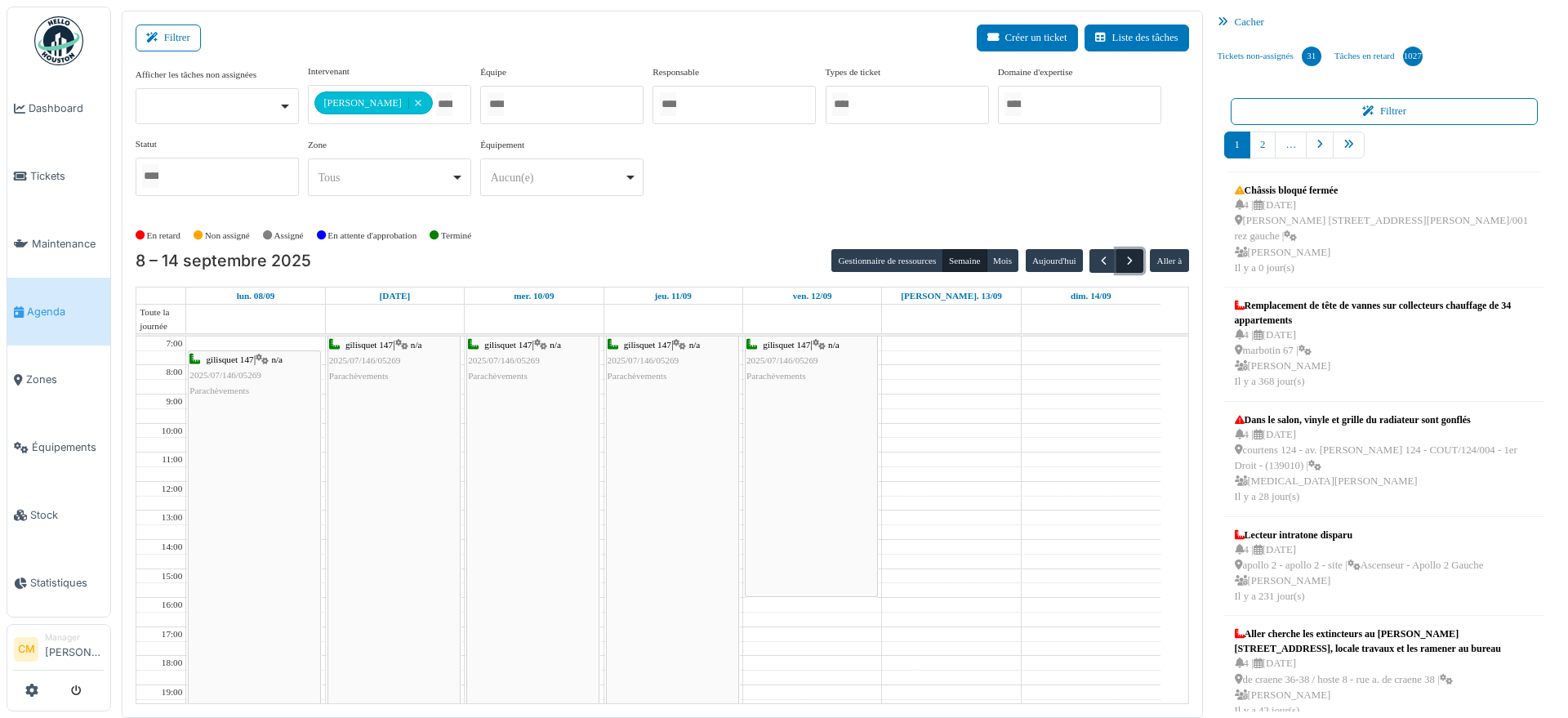
click at [1126, 259] on button "button" at bounding box center [1130, 261] width 27 height 24
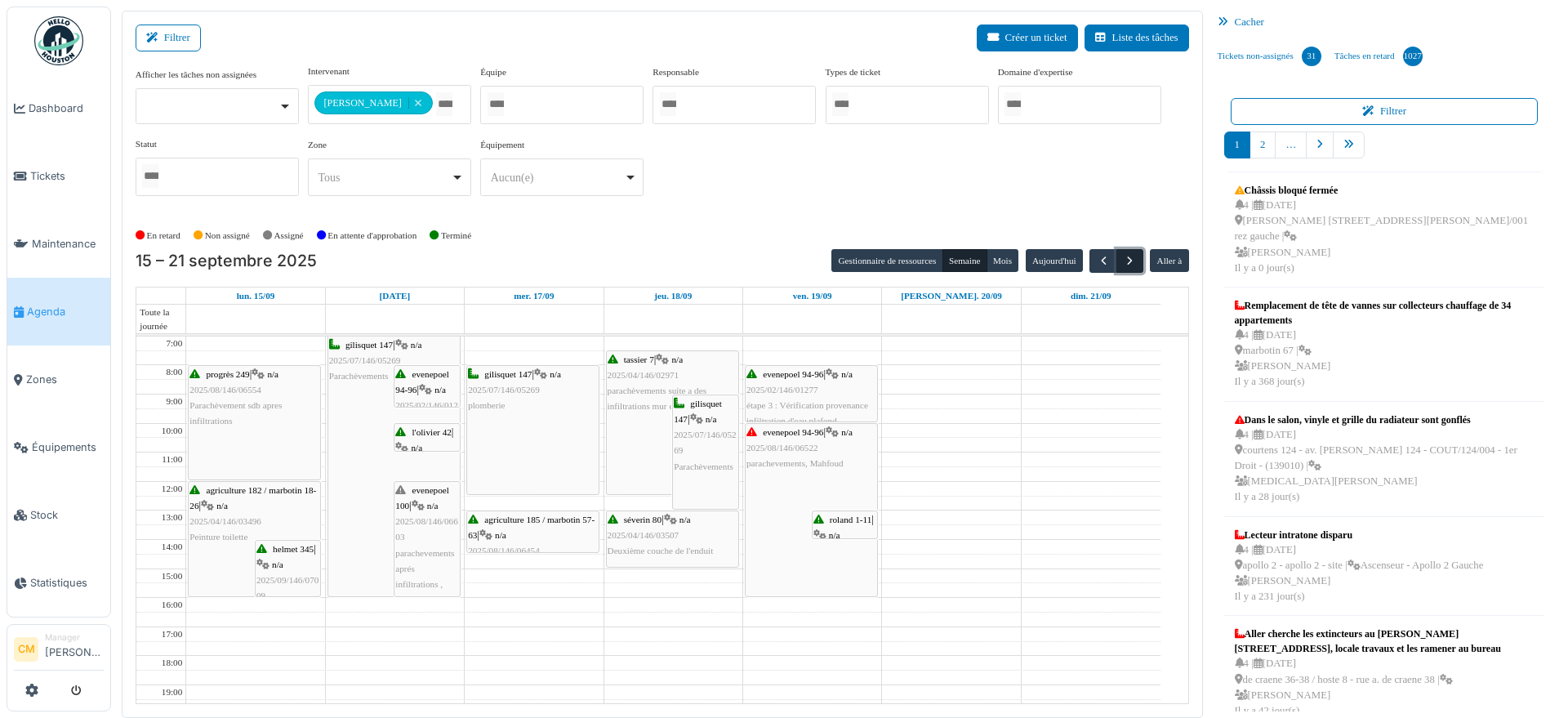
click at [1123, 257] on span "button" at bounding box center [1130, 261] width 14 height 14
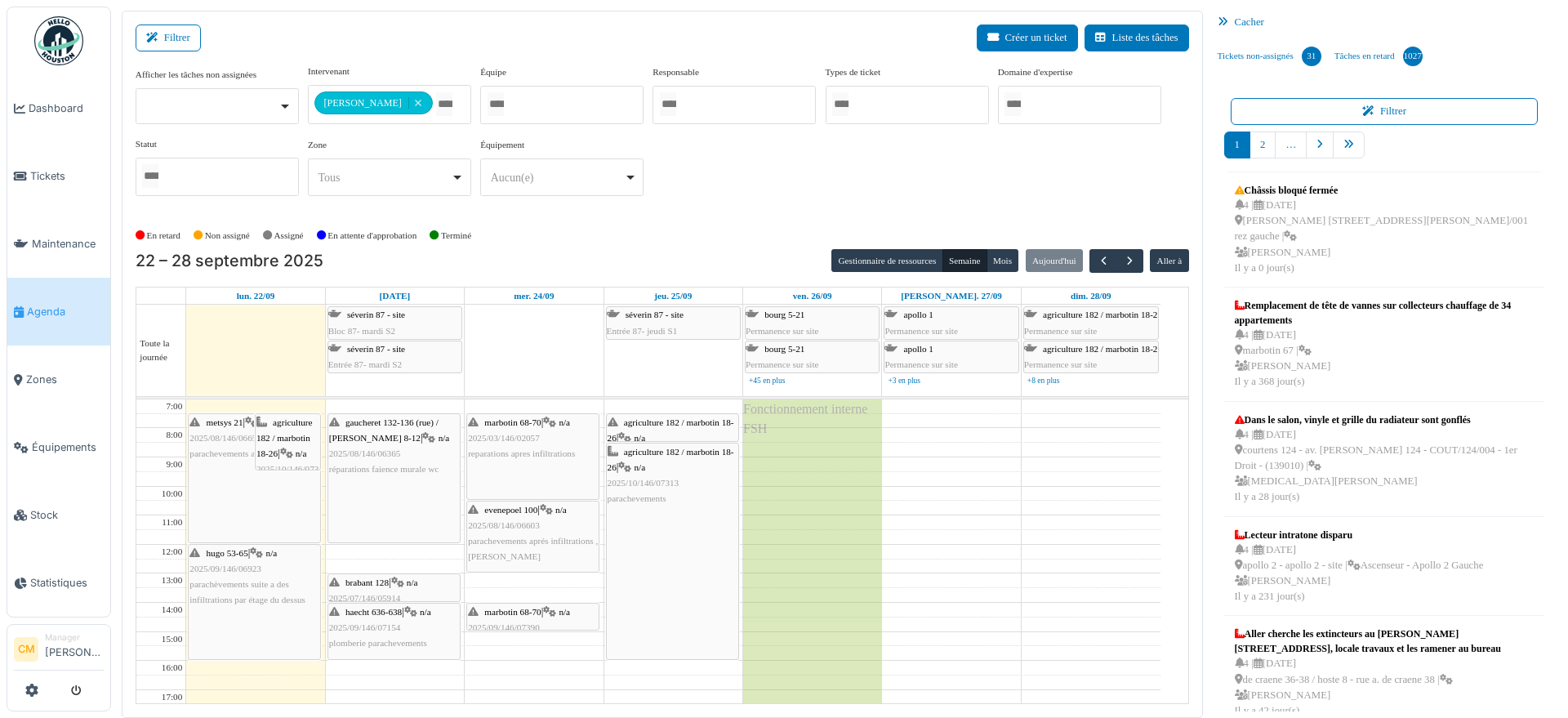
click at [768, 176] on div "**********" at bounding box center [662, 137] width 1054 height 144
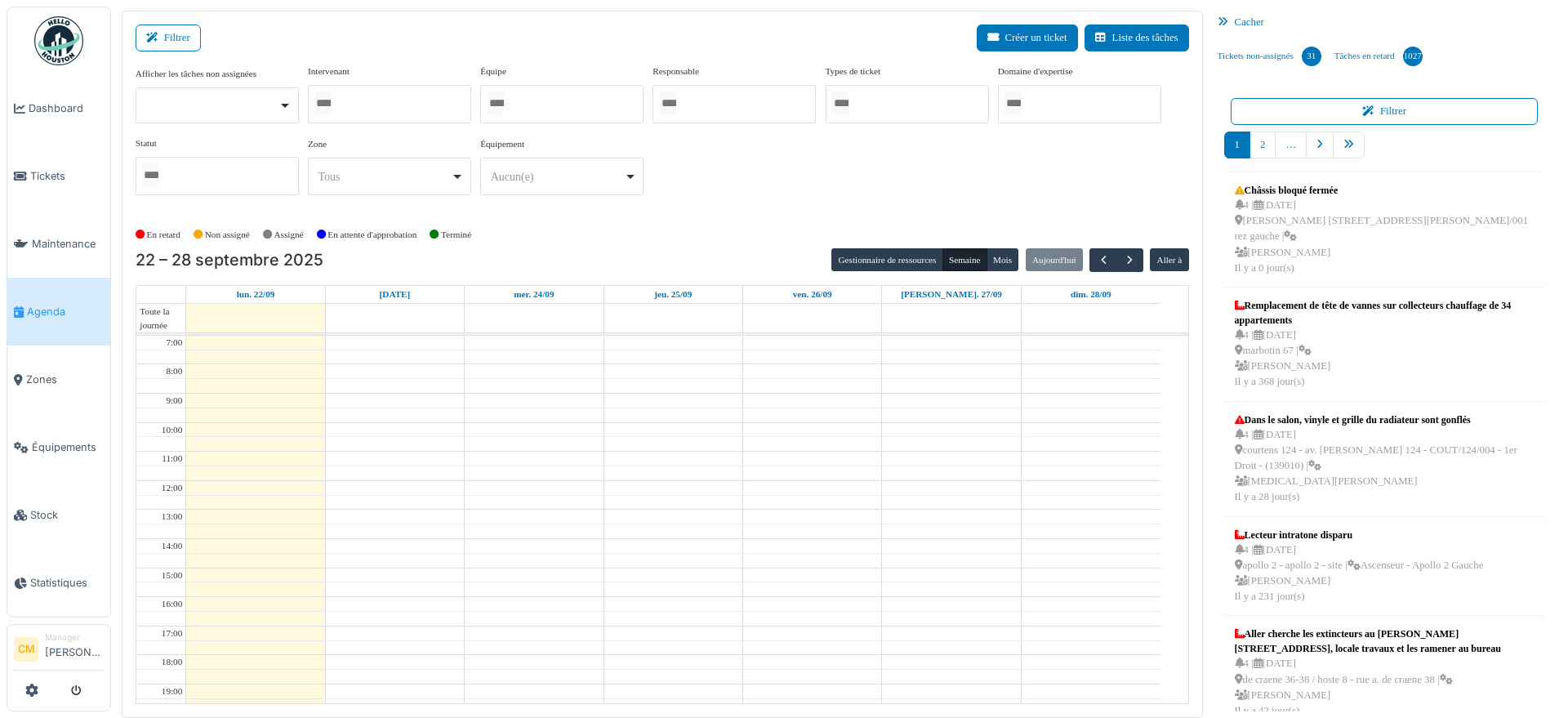
click at [413, 102] on div at bounding box center [389, 104] width 163 height 39
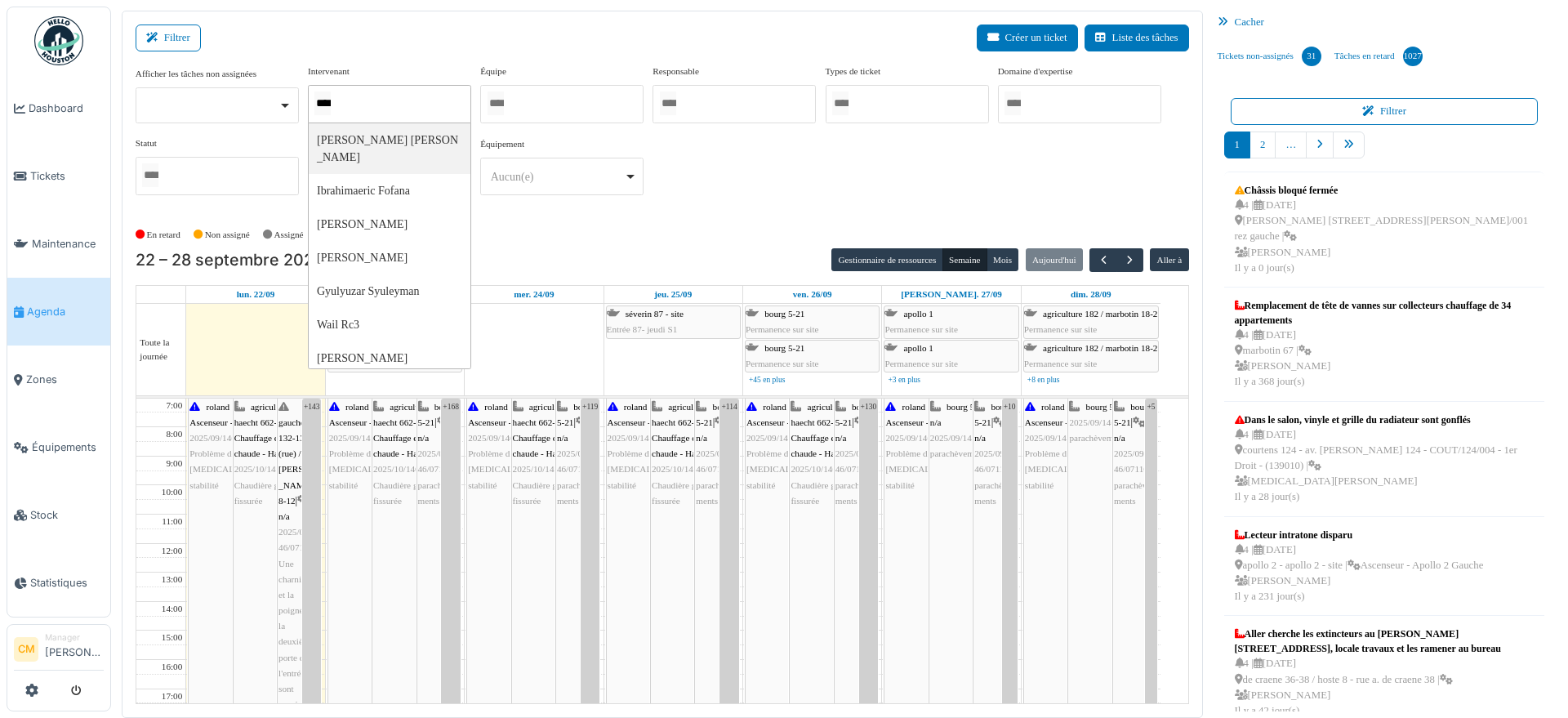
type input "*****"
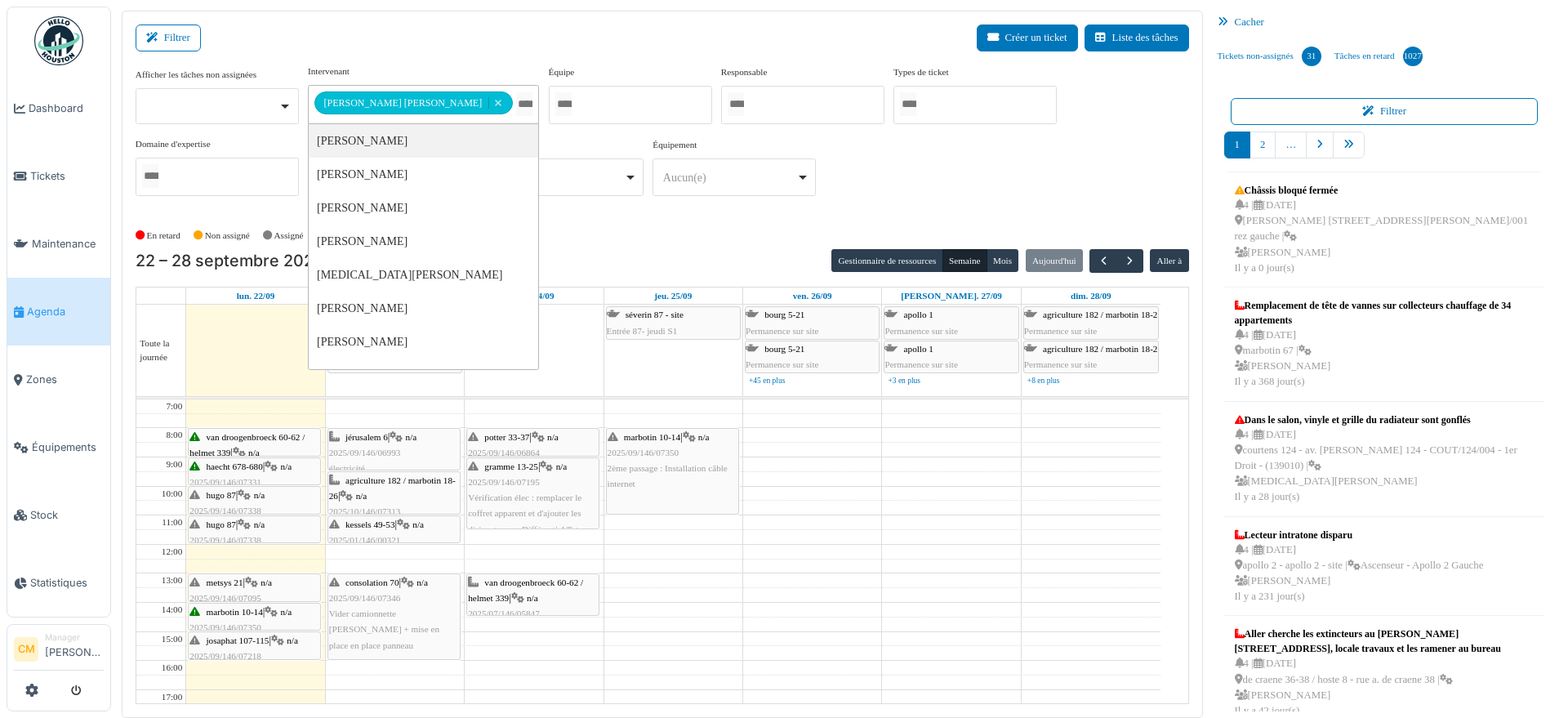
click at [738, 181] on div "**********" at bounding box center [662, 137] width 1054 height 144
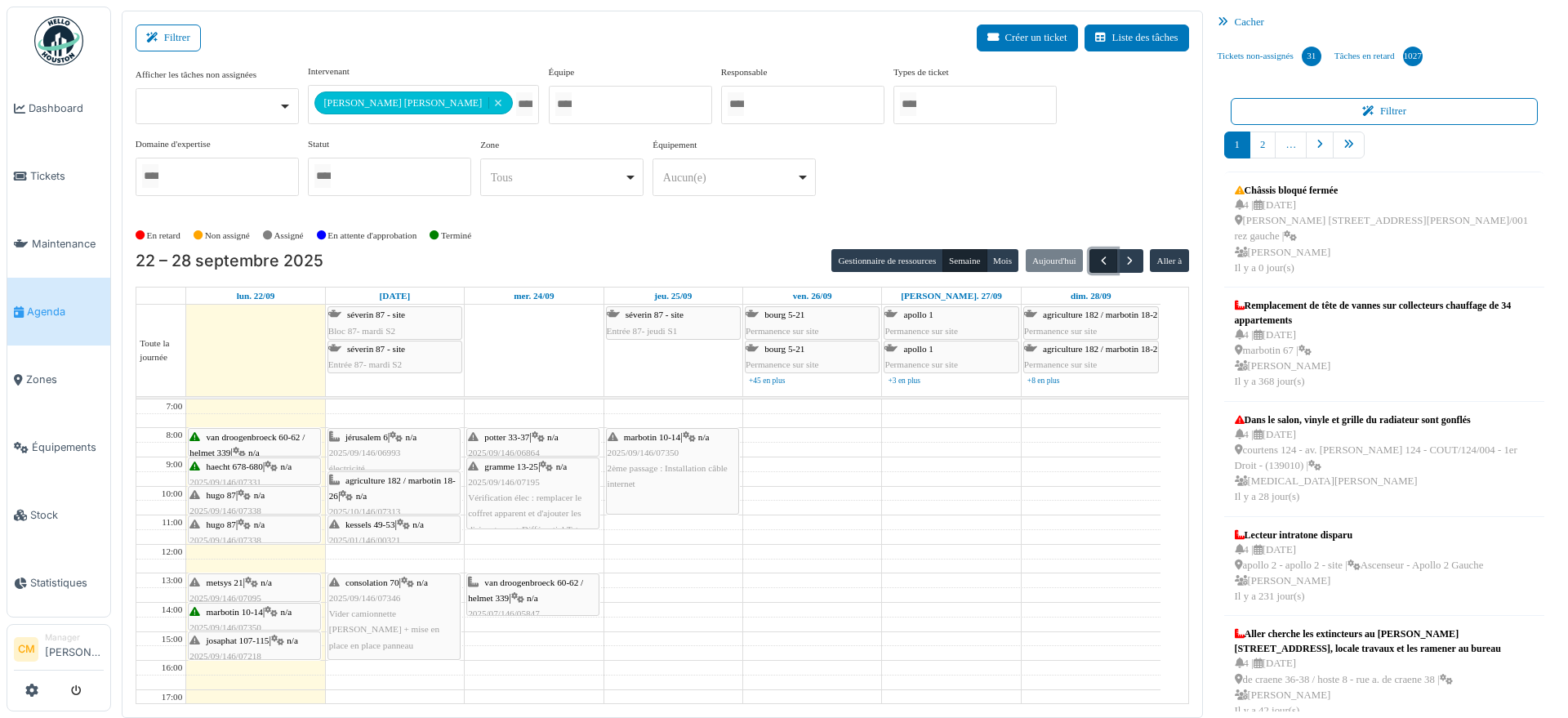
click at [1097, 263] on span "button" at bounding box center [1104, 261] width 14 height 14
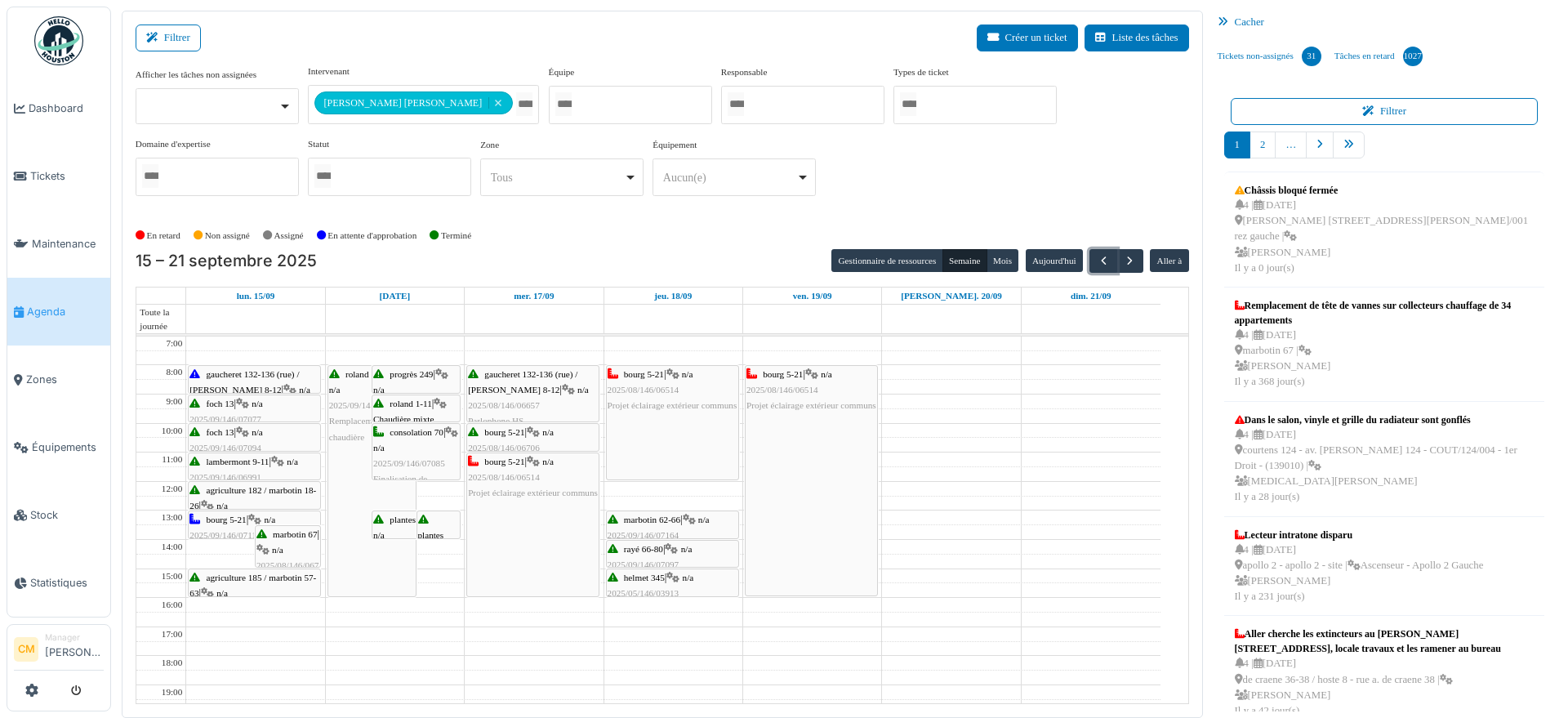
click at [427, 101] on div "Ilyas Allam hanin Remove item" at bounding box center [414, 103] width 201 height 12
type input "******"
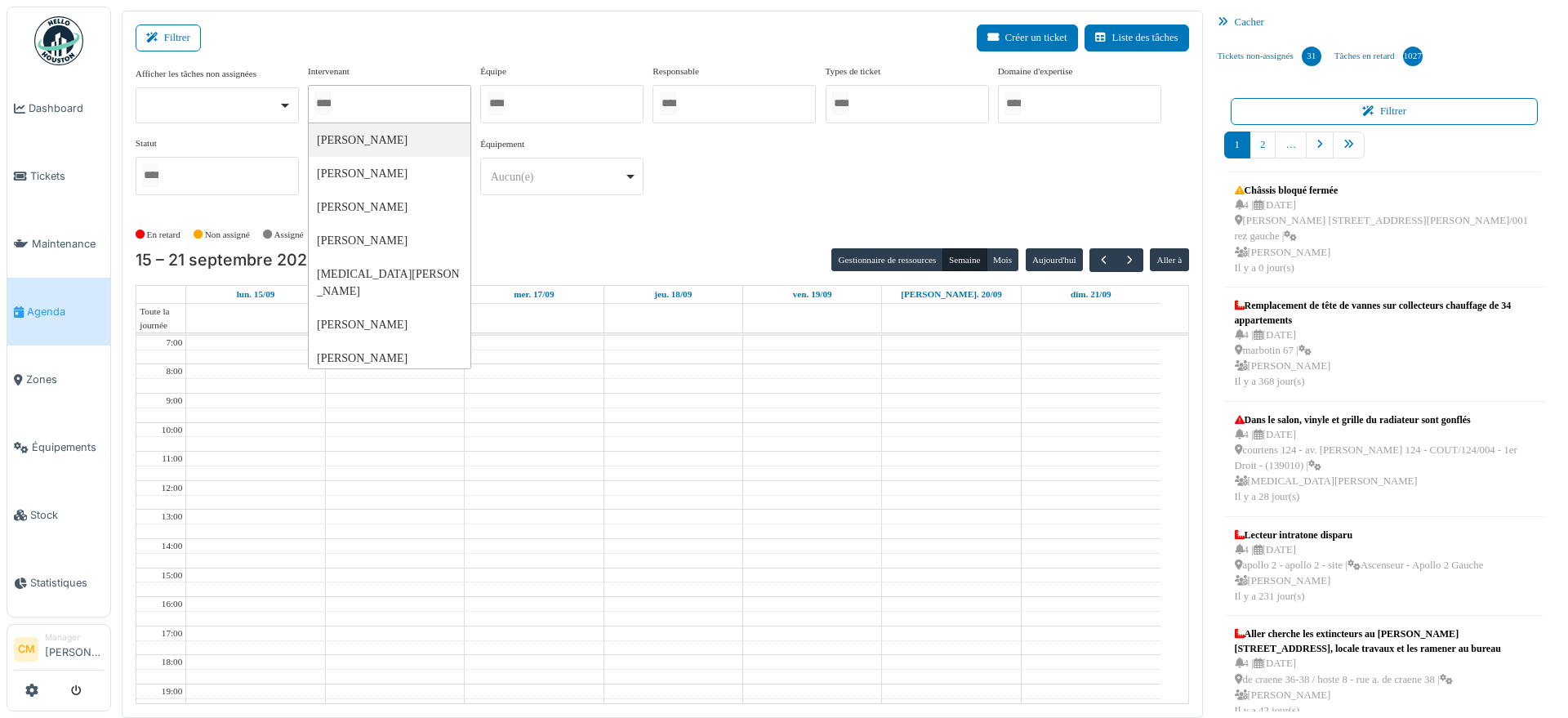
click at [409, 91] on div at bounding box center [389, 104] width 163 height 39
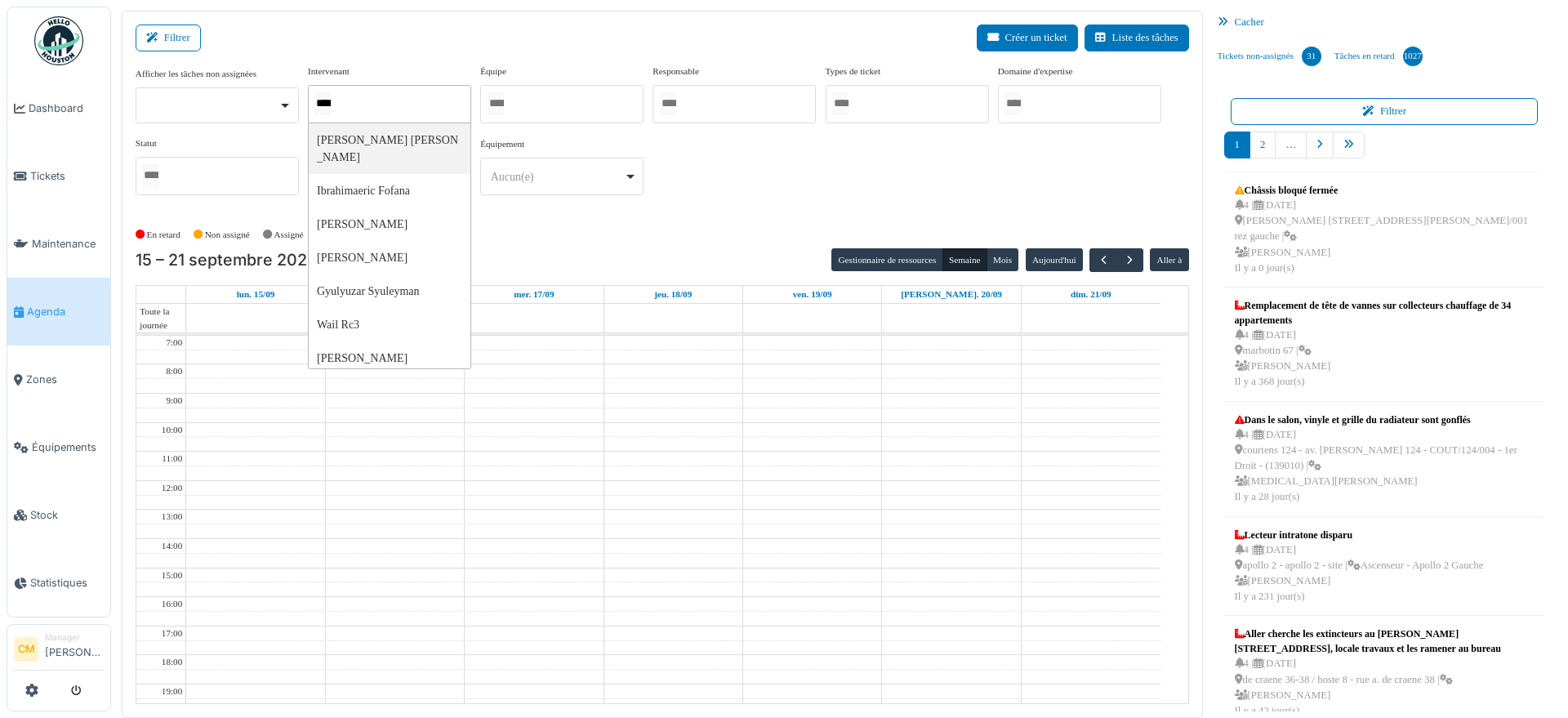
type input "*****"
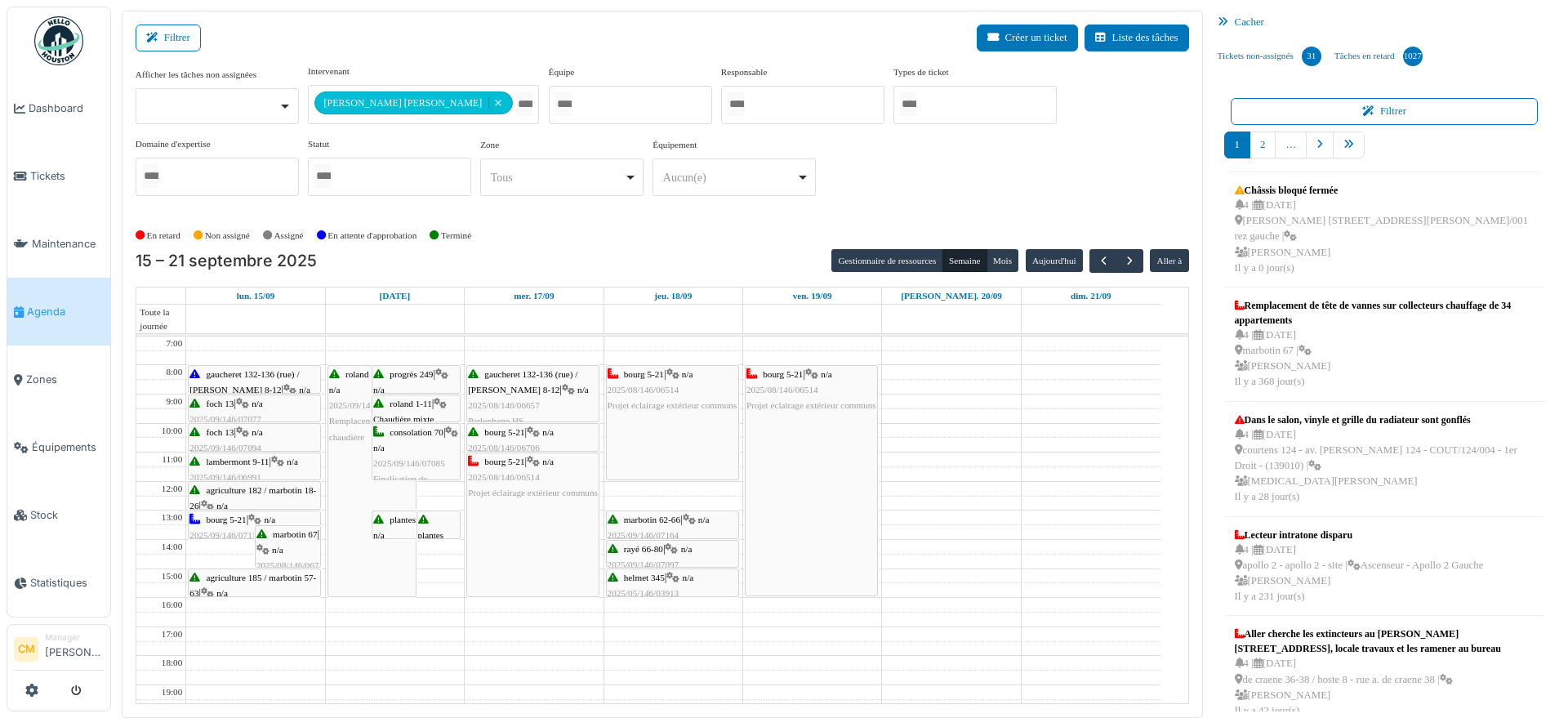
click at [709, 163] on div "**********" at bounding box center [662, 137] width 1054 height 144
click at [503, 473] on span "2025/08/146/06514" at bounding box center [504, 477] width 72 height 10
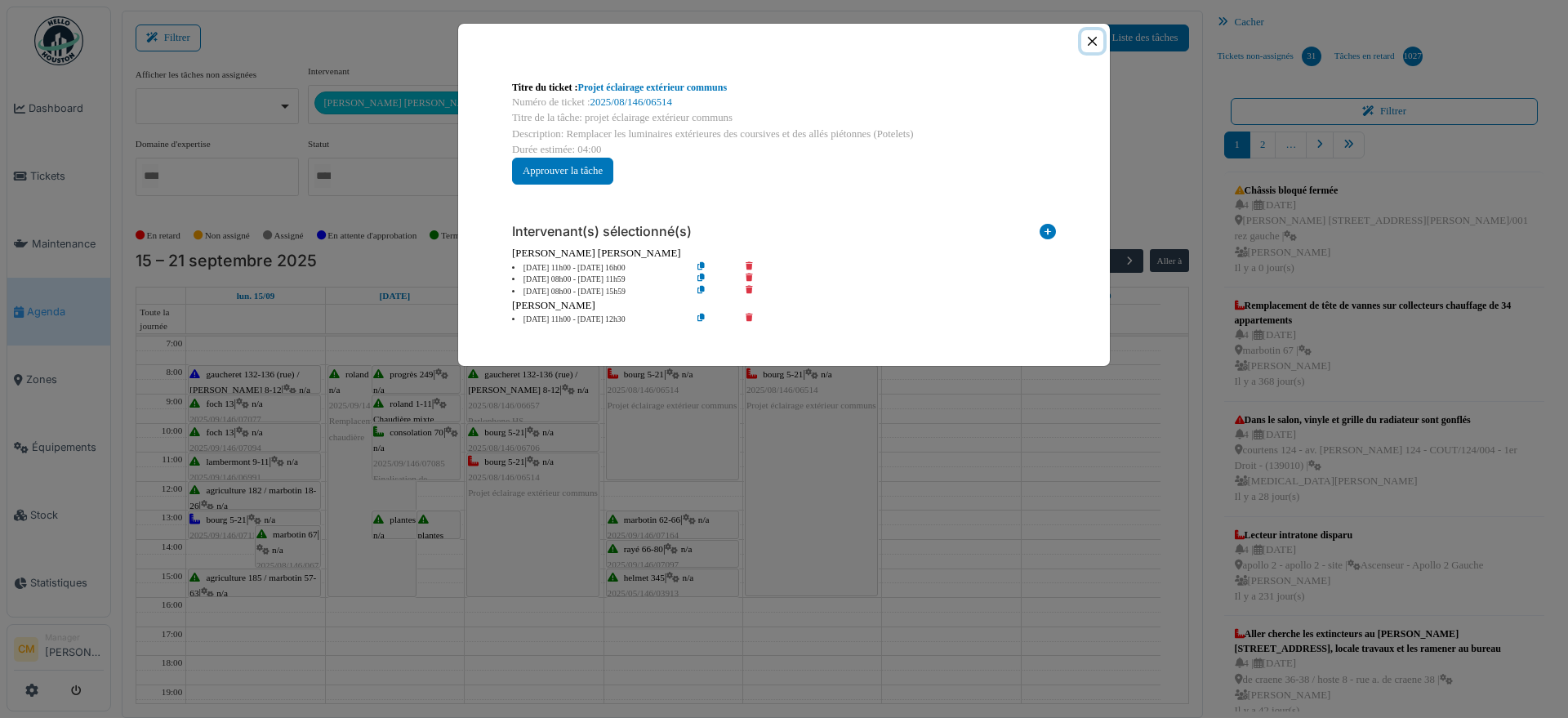
click at [1090, 43] on button "Close" at bounding box center [1092, 41] width 22 height 22
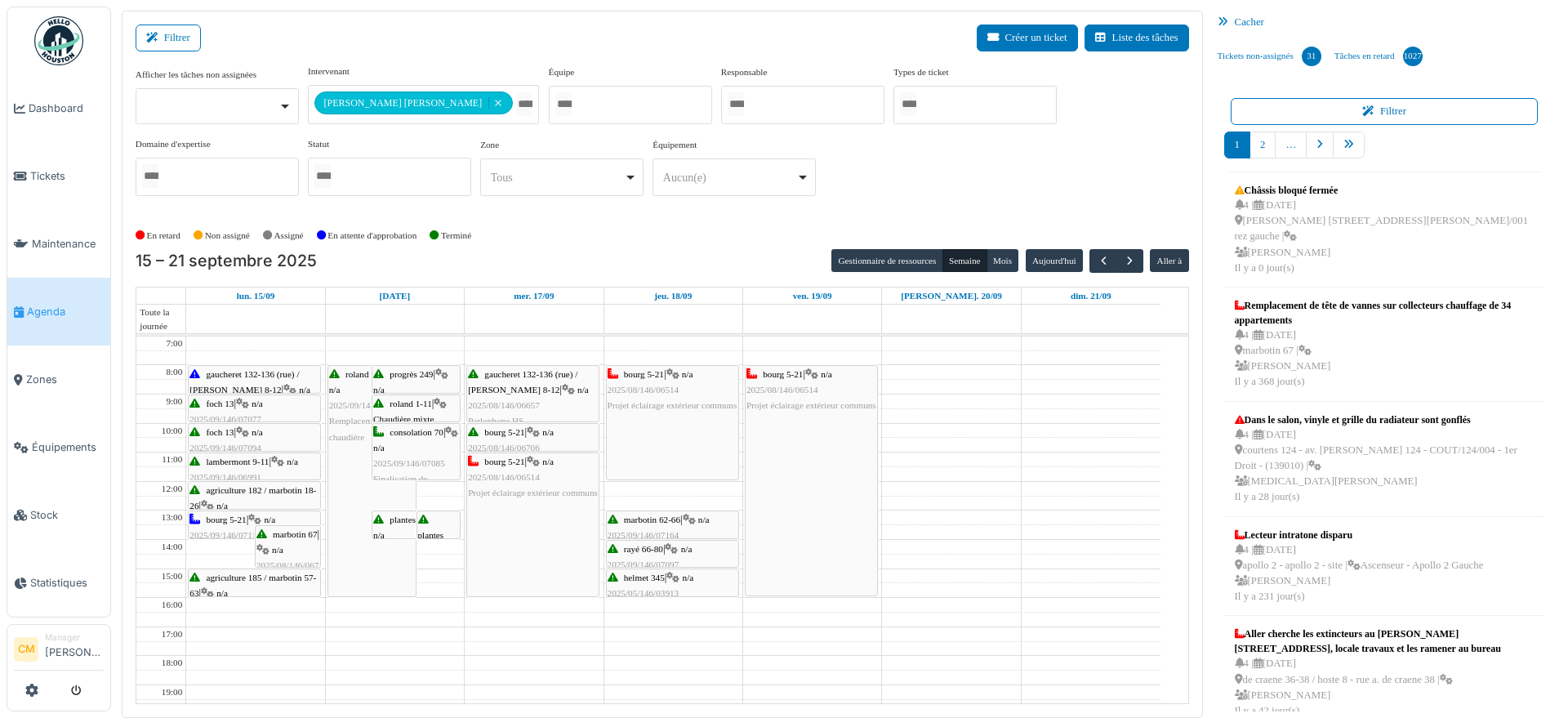
click at [639, 533] on span "2025/09/146/07164" at bounding box center [644, 535] width 72 height 10
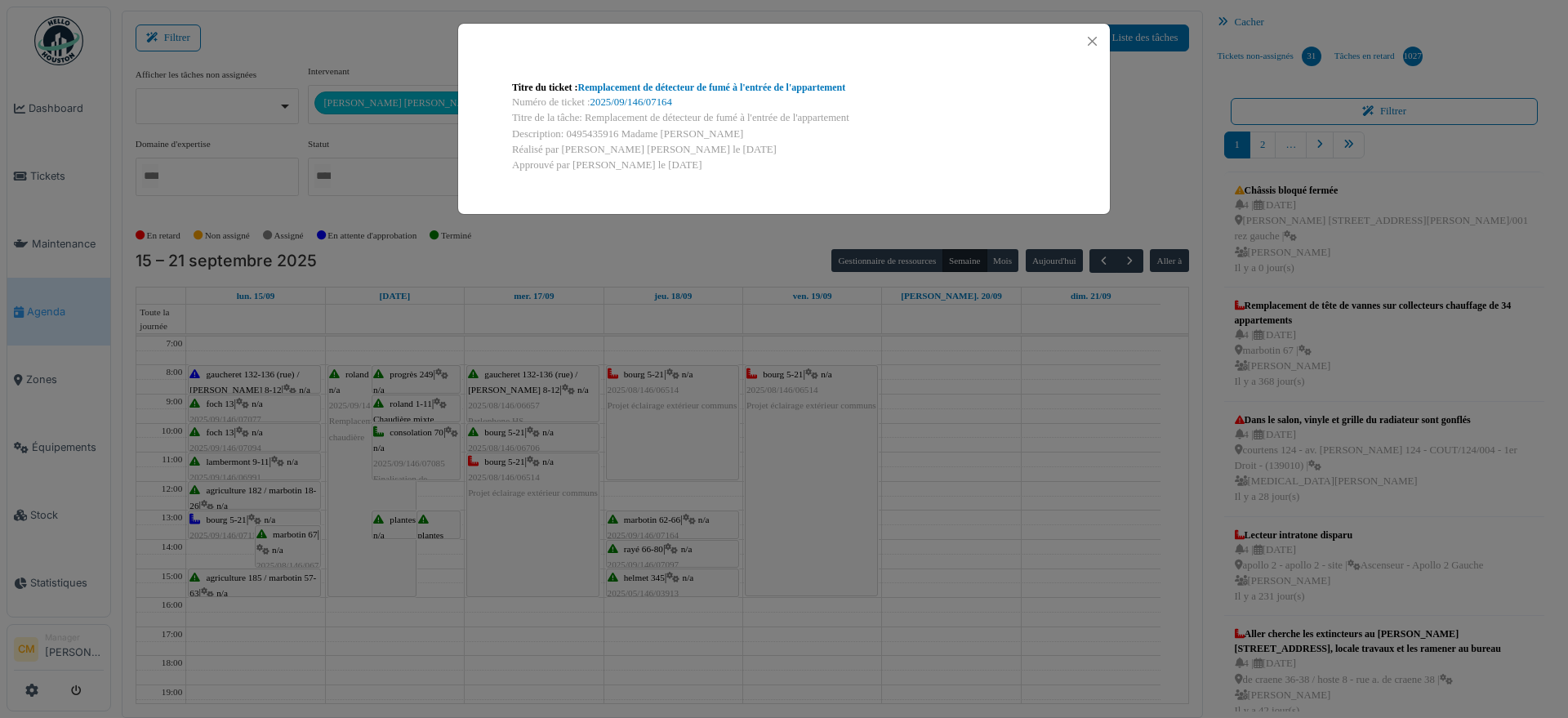
click at [644, 564] on div "Titre du ticket : Remplacement de détecteur de fumé à l'entrée de l'appartement…" at bounding box center [784, 359] width 1568 height 718
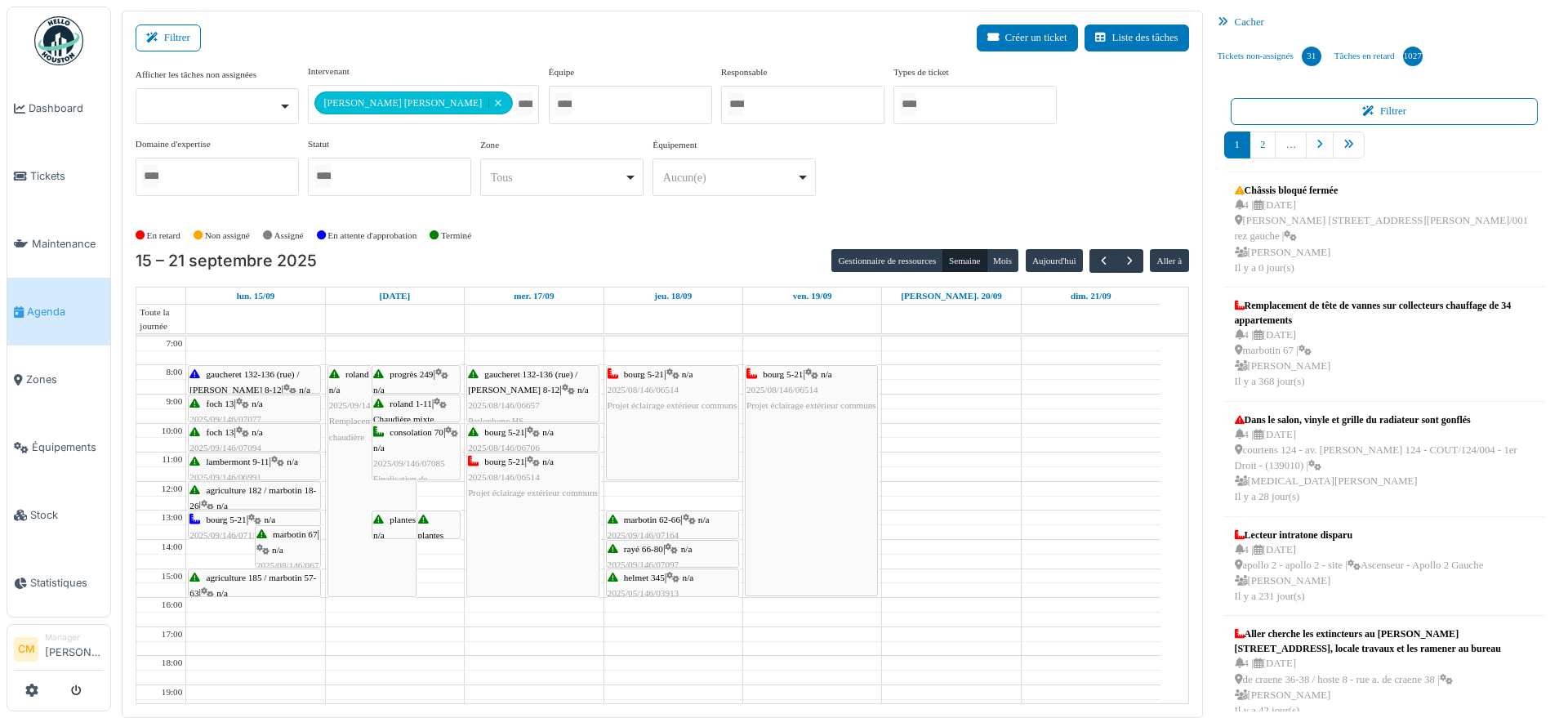
click at [644, 555] on div "rayé 66-80 | n/a 2025/09/146/07097 Prises hors service" at bounding box center [673, 565] width 130 height 48
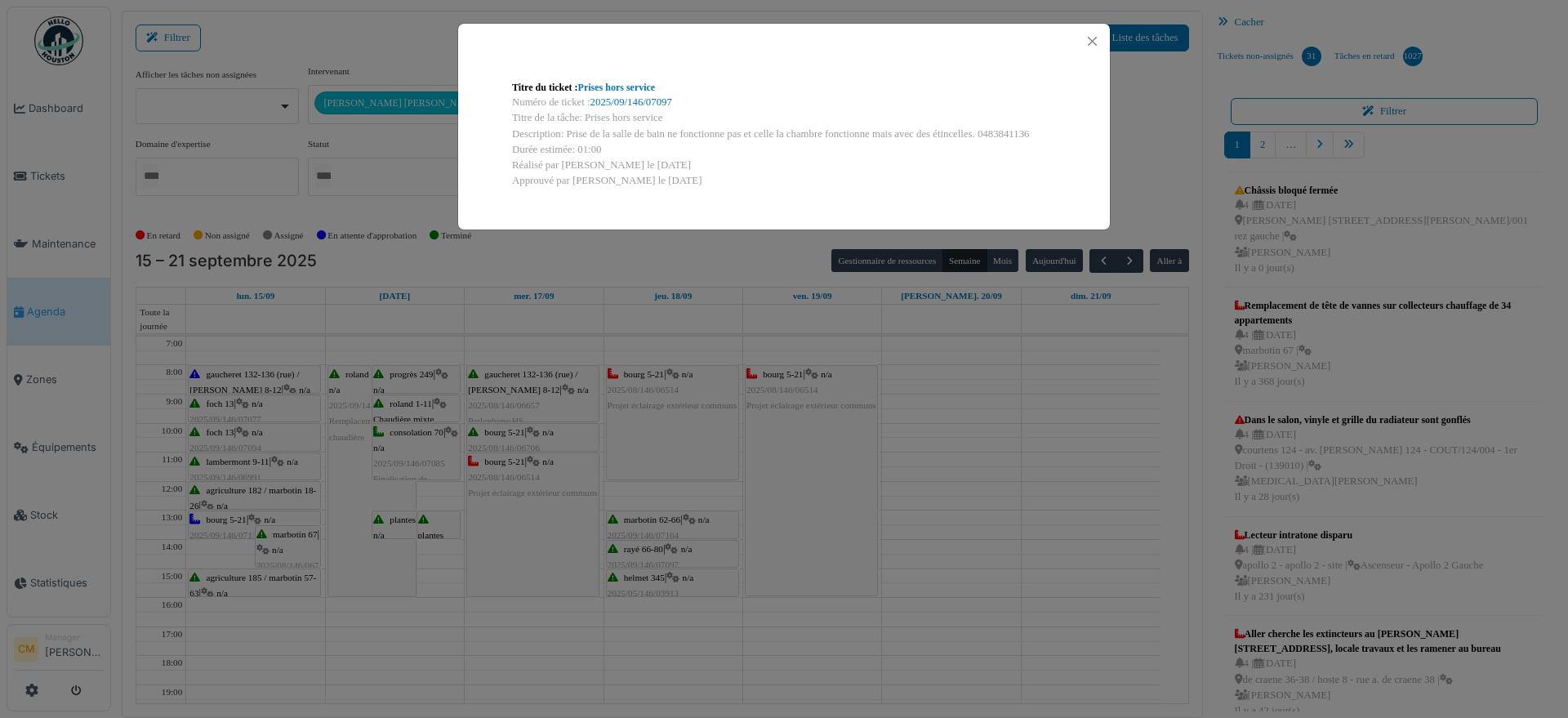
click at [644, 580] on div "Titre du ticket : Prises hors service Numéro de ticket : 2025/09/146/07097 Titr…" at bounding box center [784, 359] width 1568 height 718
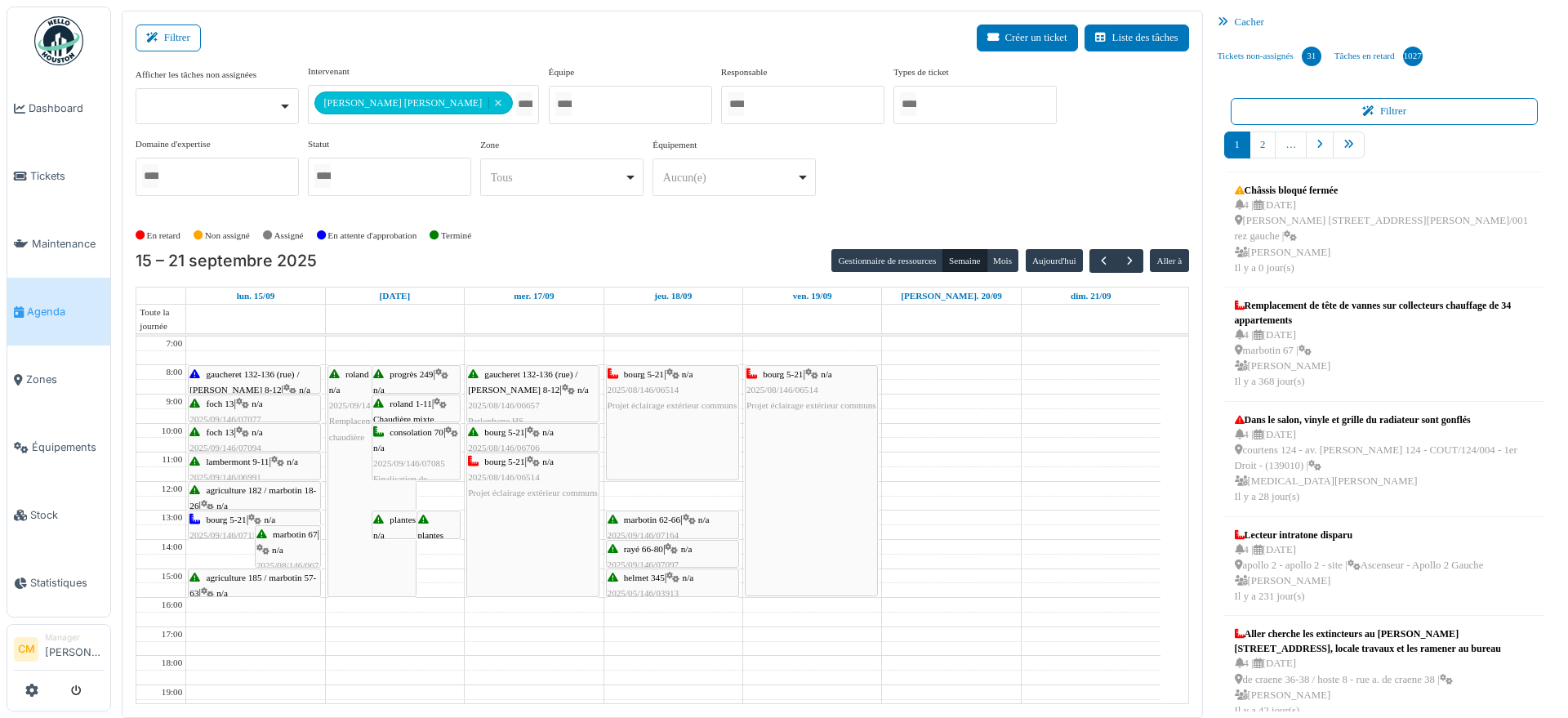
click at [645, 578] on span "helmet 345" at bounding box center [645, 578] width 41 height 10
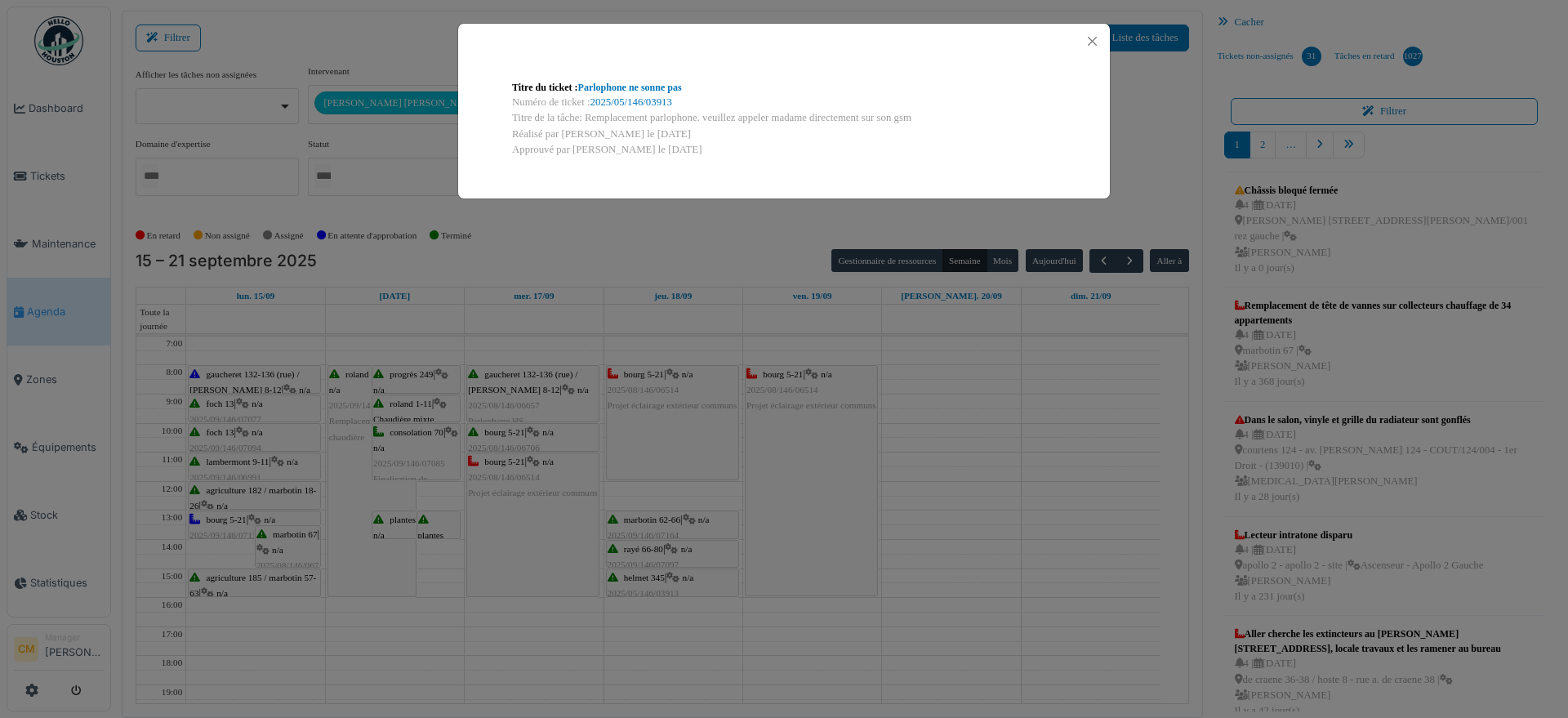
click at [633, 94] on div "Numéro de ticket : 2025/05/146/03913" at bounding box center [784, 102] width 544 height 16
click at [633, 98] on link "2025/05/146/03913" at bounding box center [632, 102] width 82 height 11
click at [1097, 40] on button "Close" at bounding box center [1092, 41] width 22 height 22
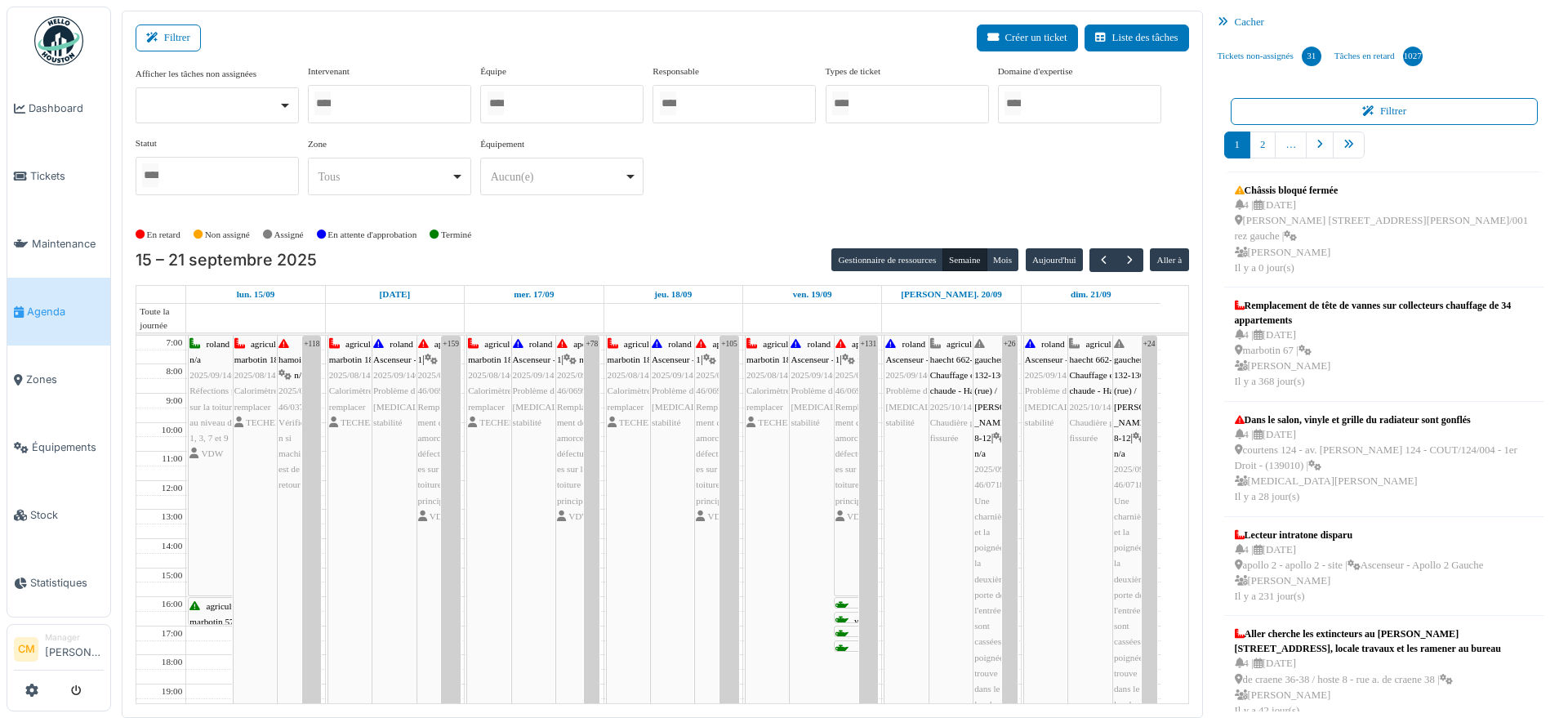
click at [553, 98] on div at bounding box center [561, 104] width 163 height 39
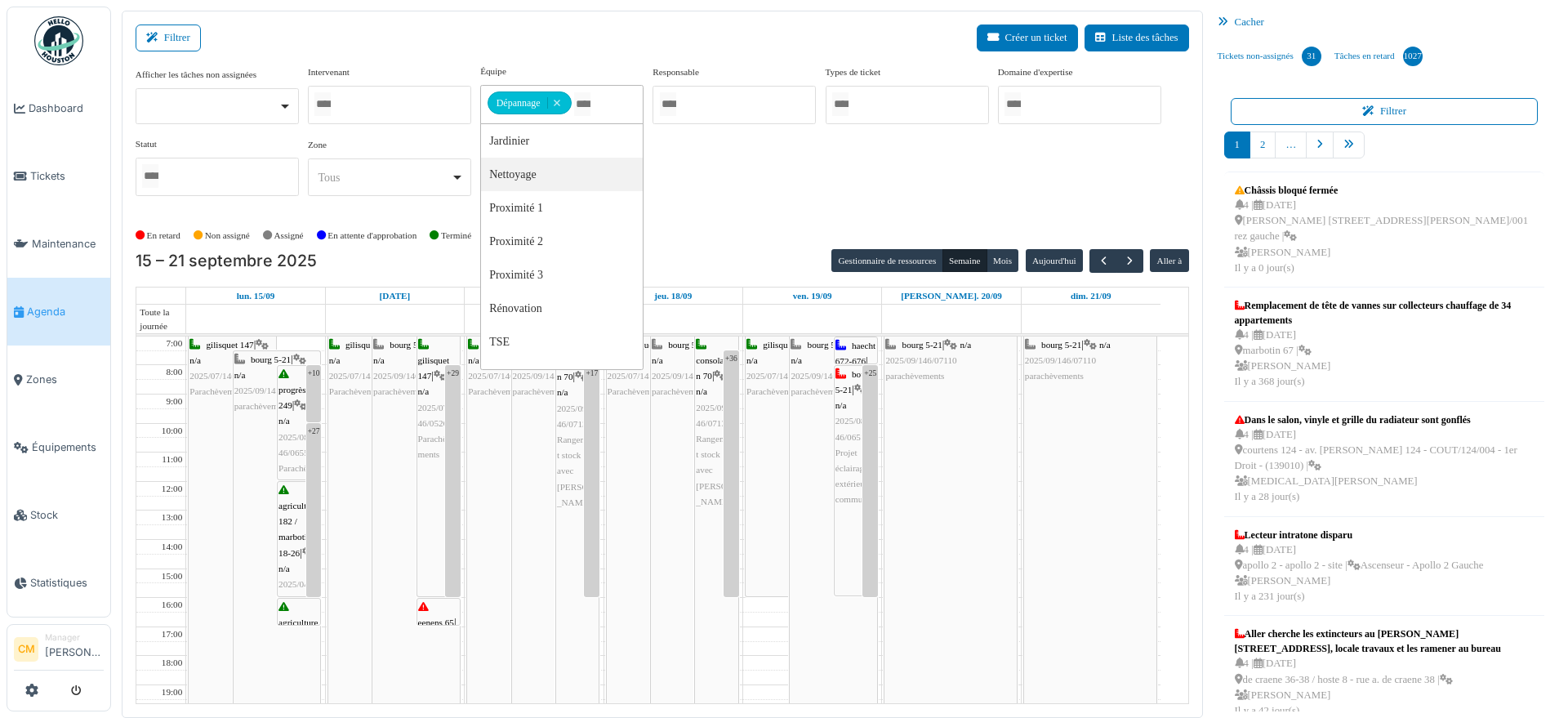
click at [811, 149] on div "Afficher les tâches non assignées Oui Non Intervenant Abdelkader Ouriachi Abdel…" at bounding box center [662, 137] width 1054 height 144
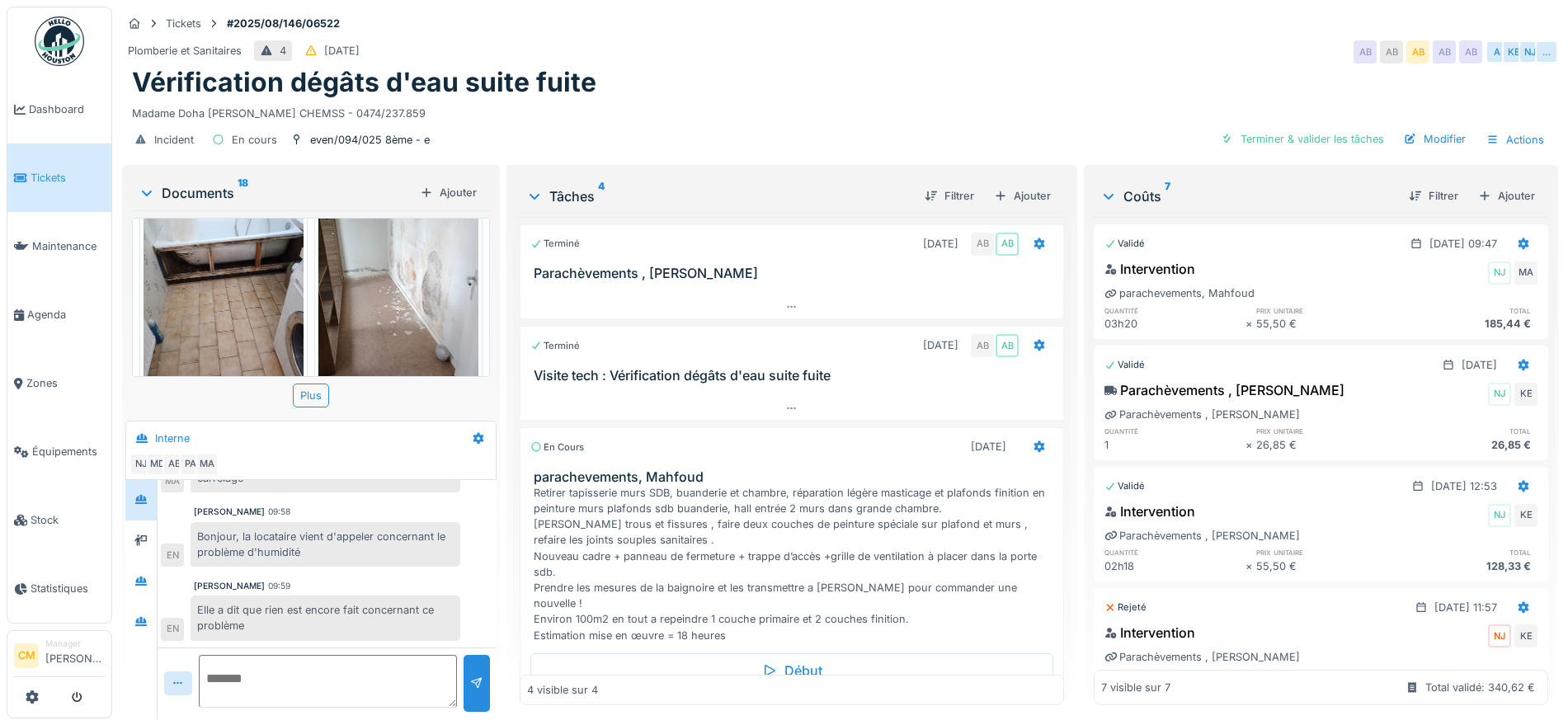
scroll to position [928, 0]
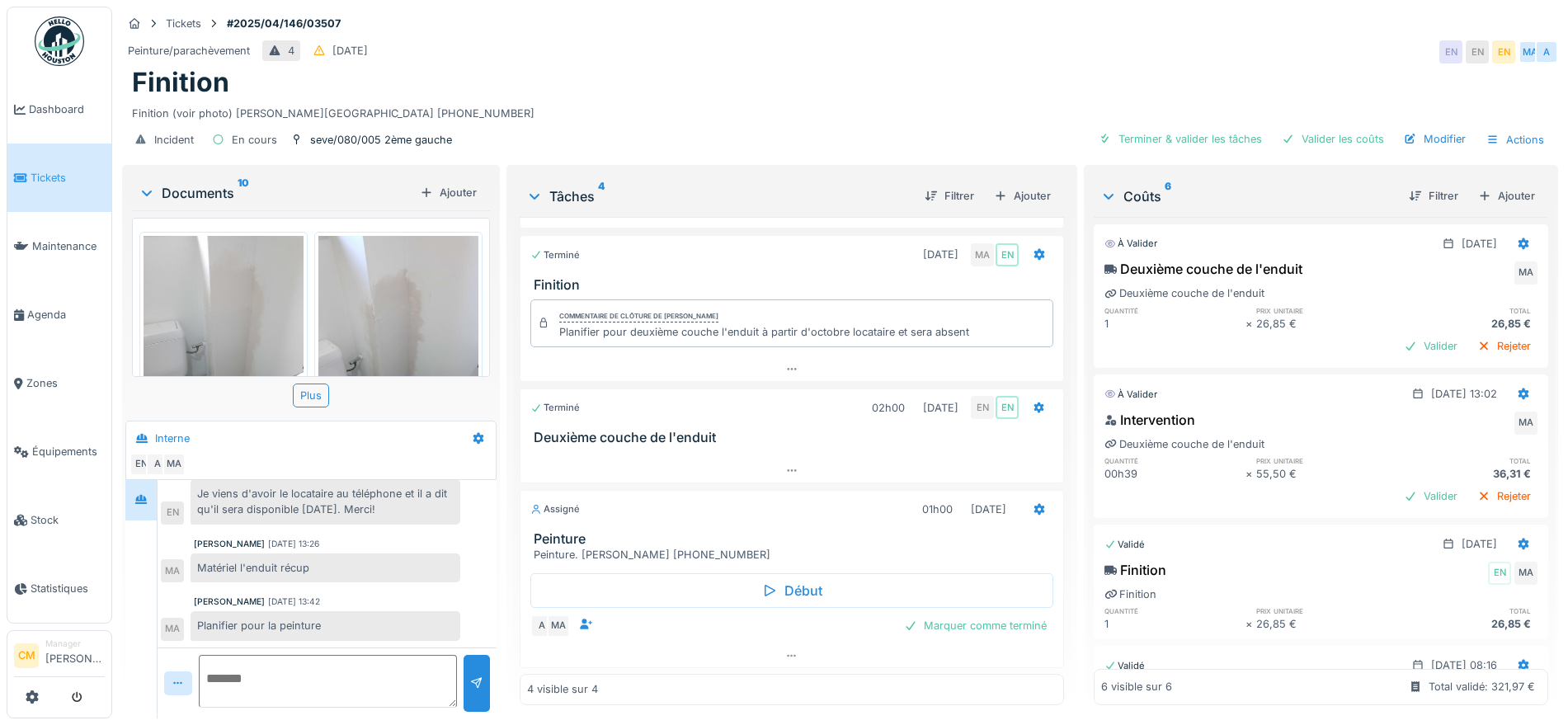
scroll to position [16, 0]
click at [774, 646] on div at bounding box center [791, 656] width 543 height 24
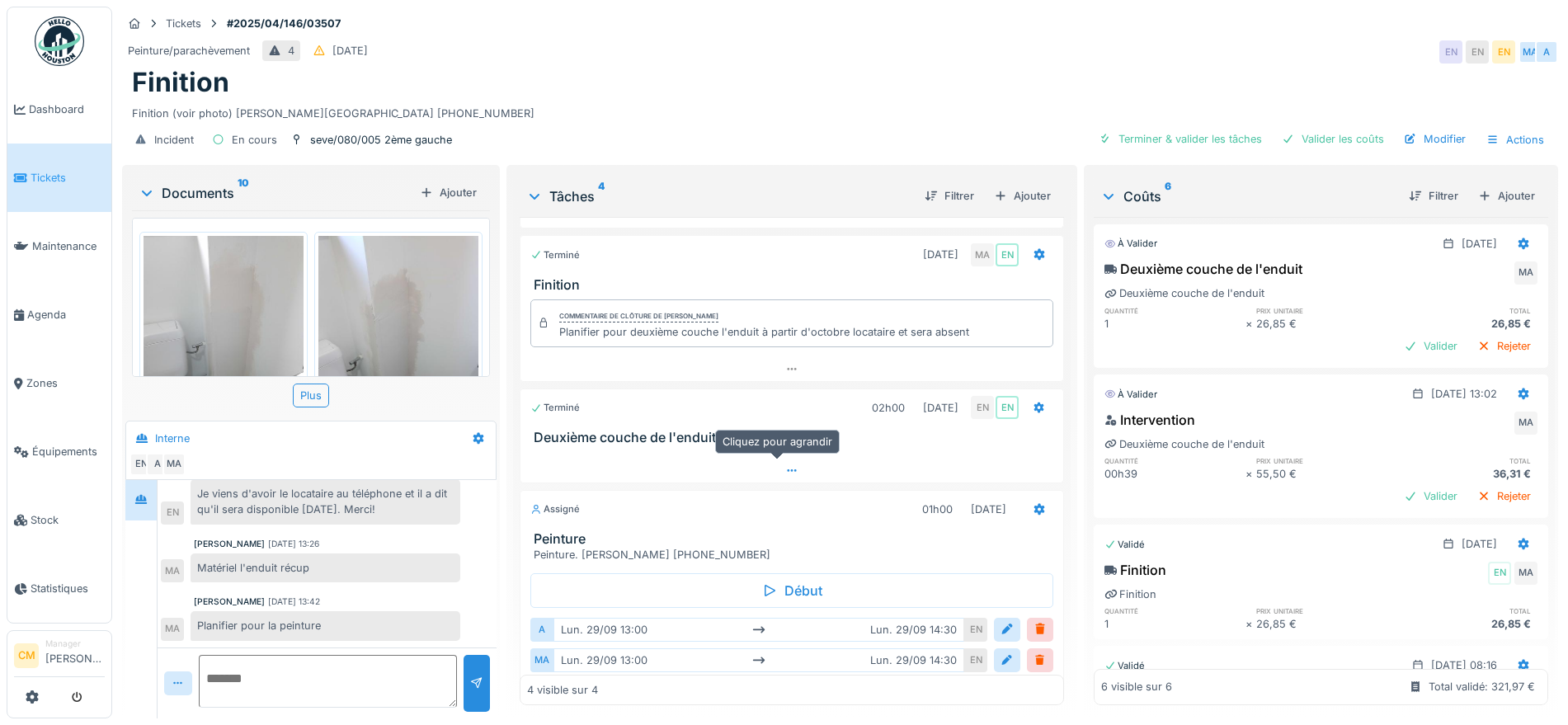
click at [785, 465] on icon at bounding box center [792, 470] width 13 height 11
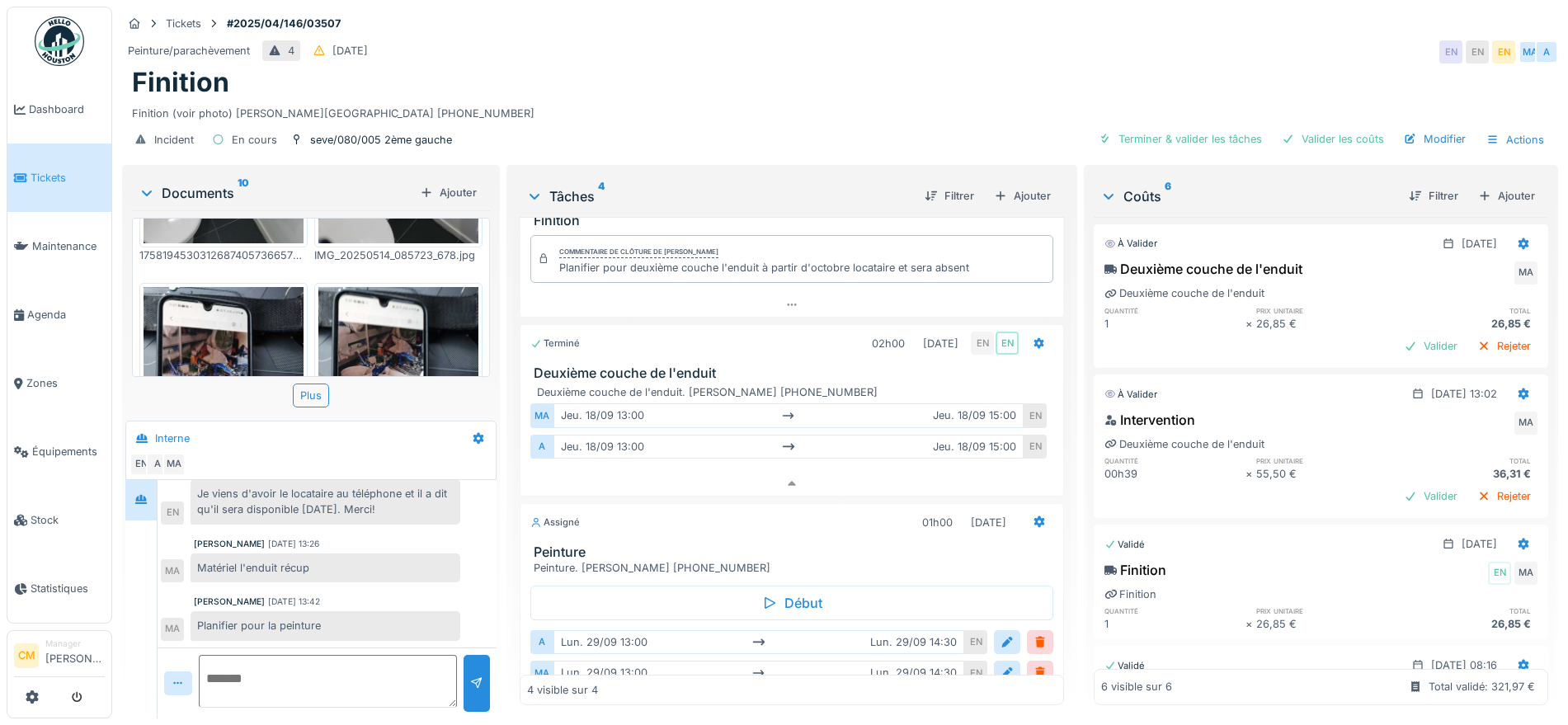
scroll to position [309, 0]
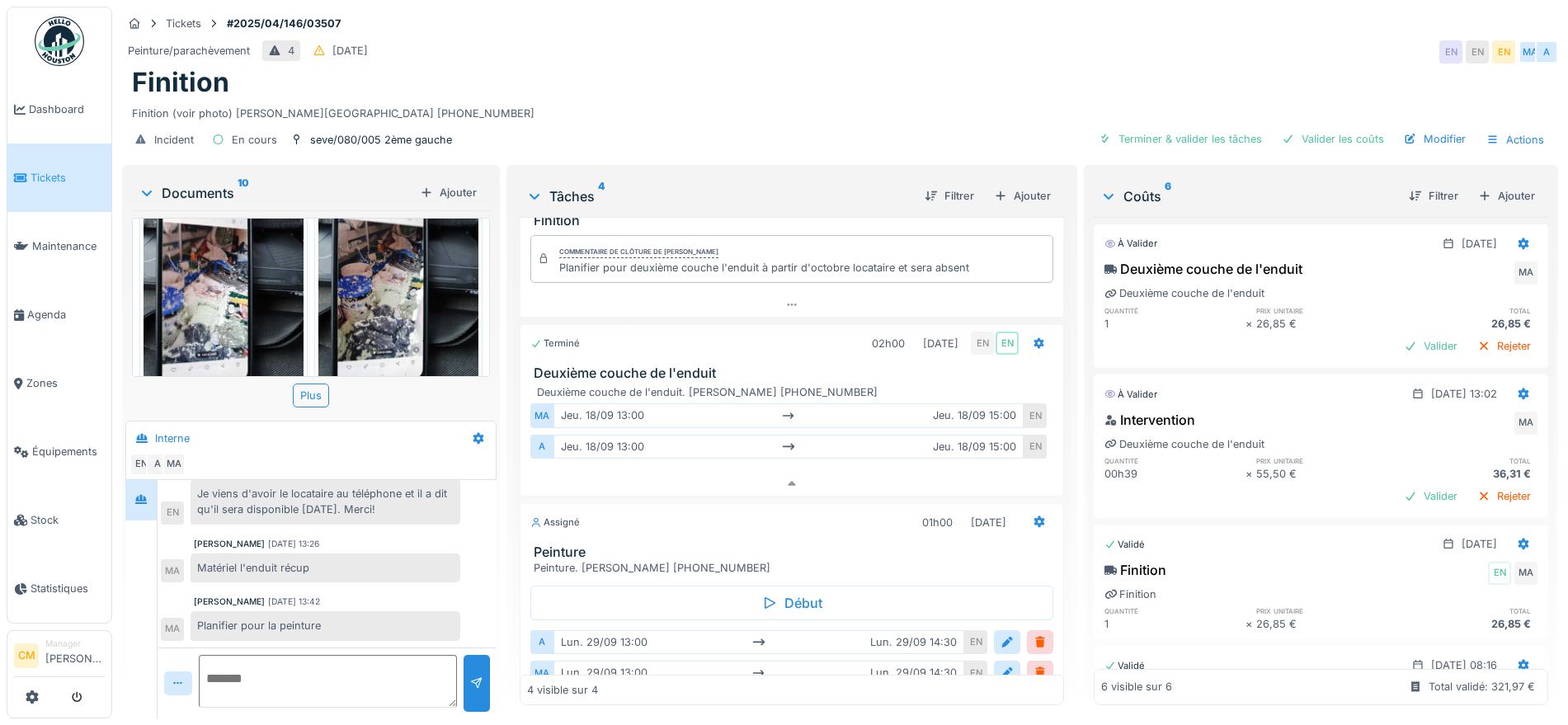
click at [379, 270] on img at bounding box center [398, 291] width 160 height 214
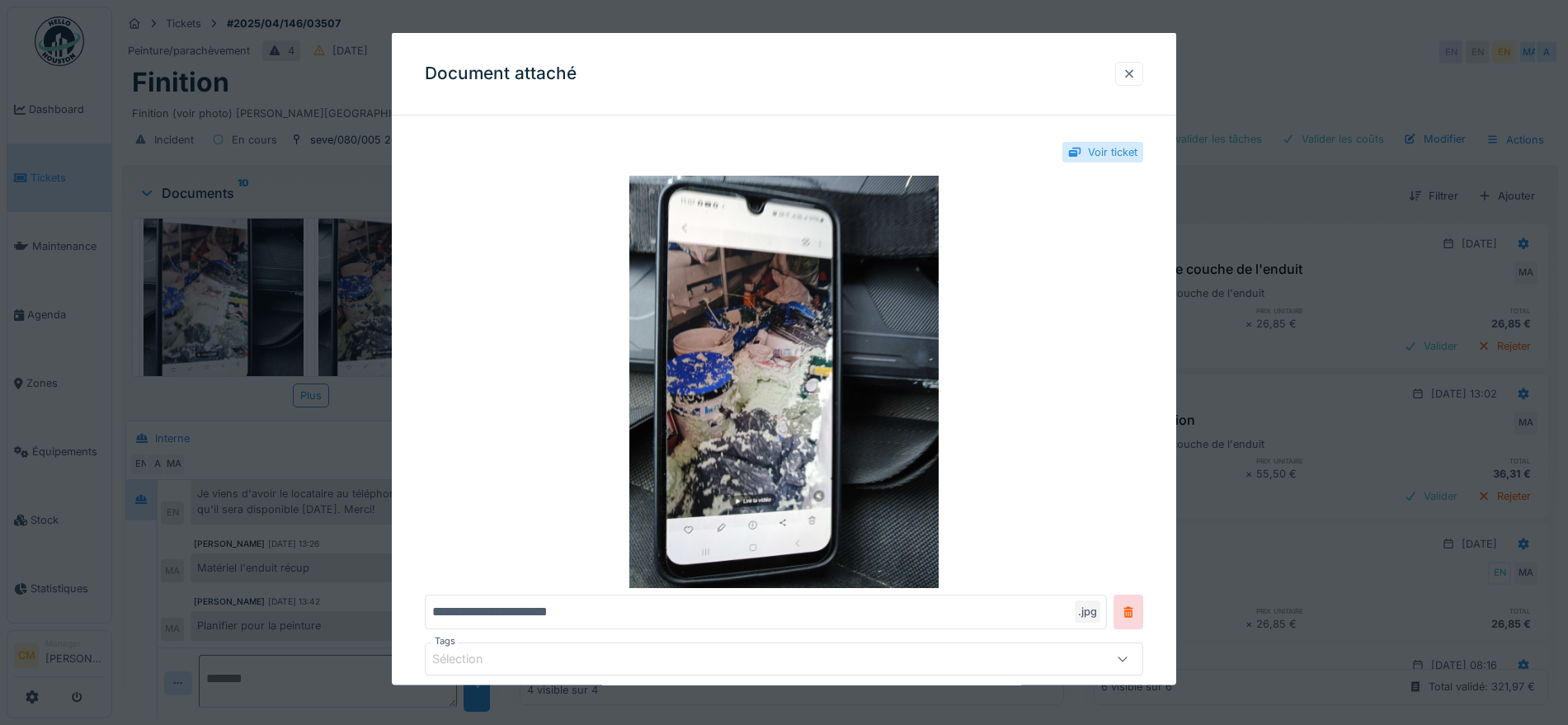
click at [1135, 76] on div at bounding box center [1129, 73] width 13 height 16
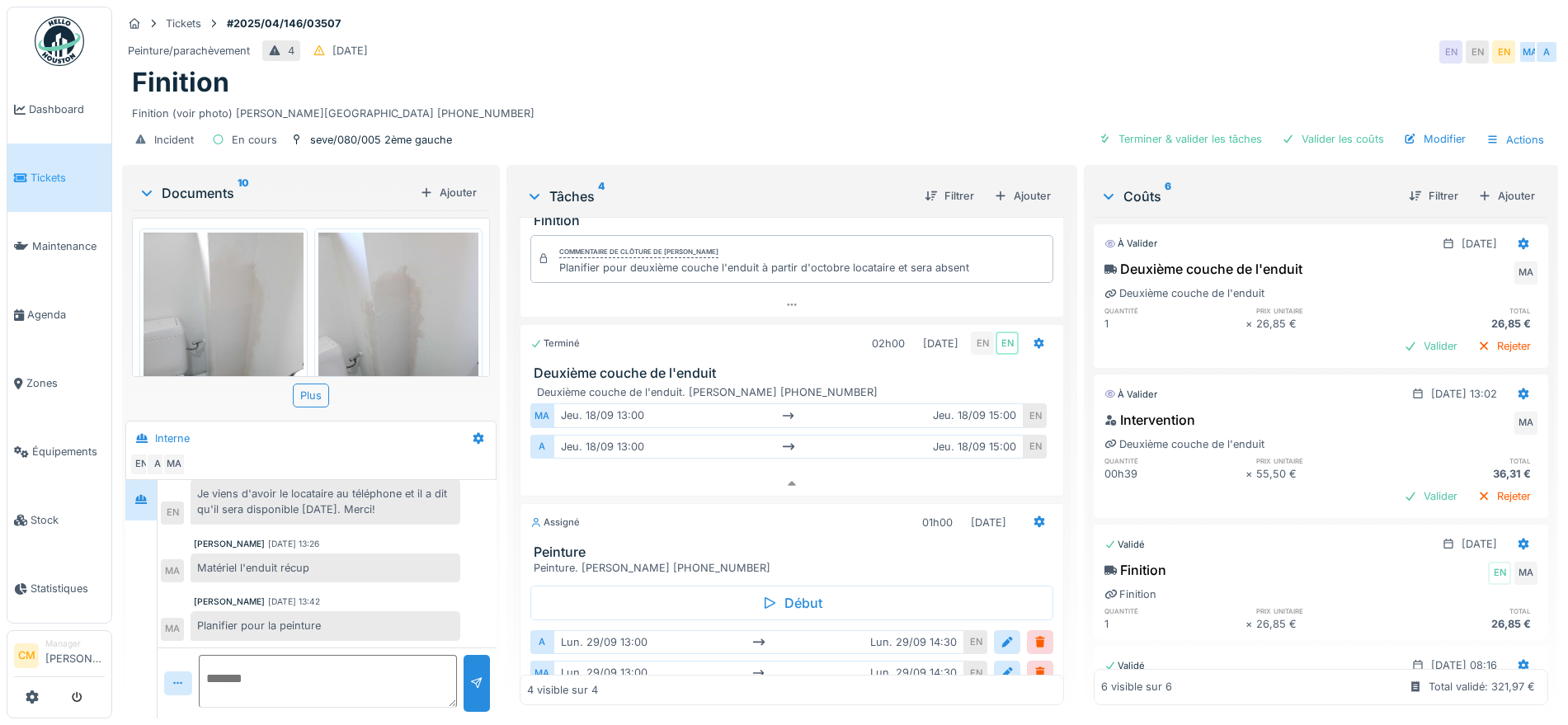
scroll to position [0, 0]
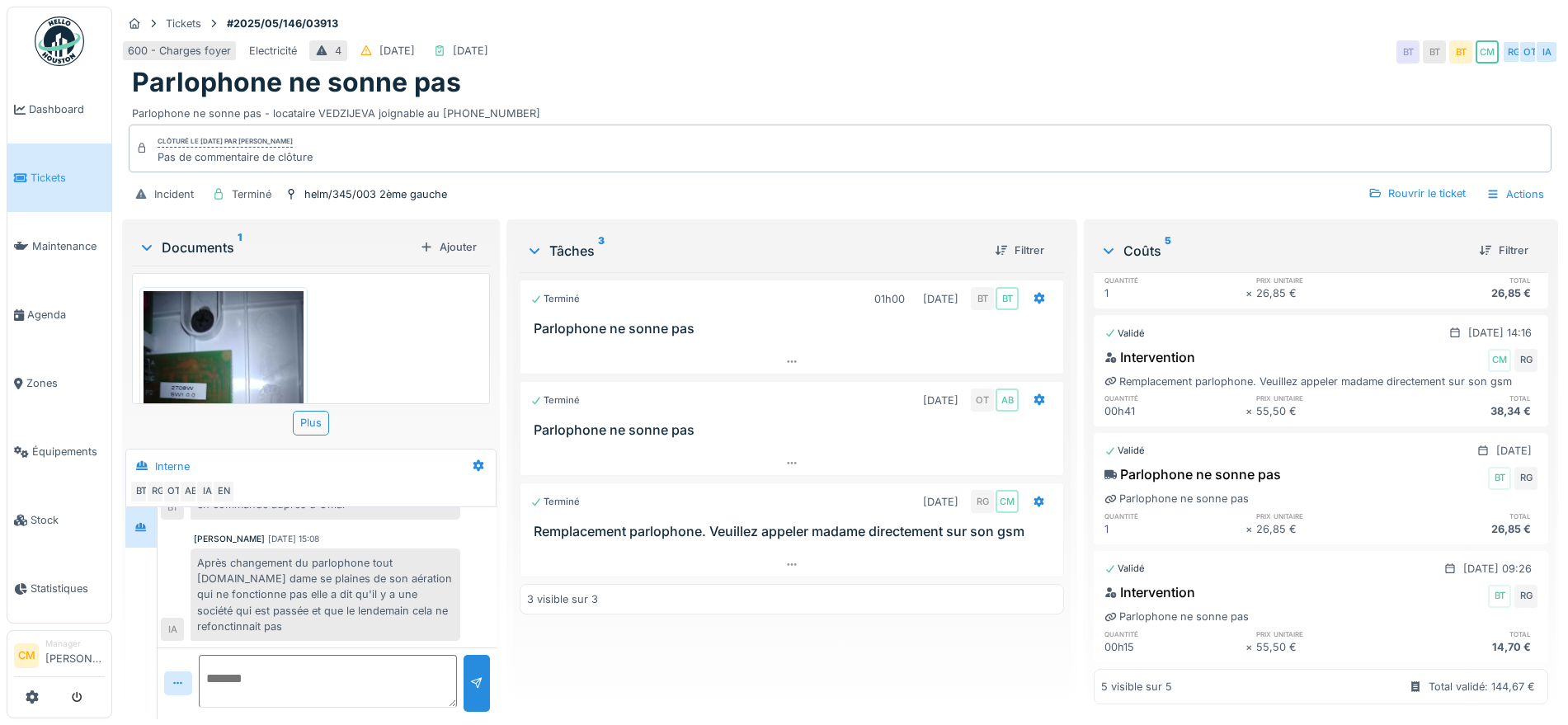
scroll to position [262, 0]
click at [789, 567] on icon at bounding box center [792, 564] width 13 height 11
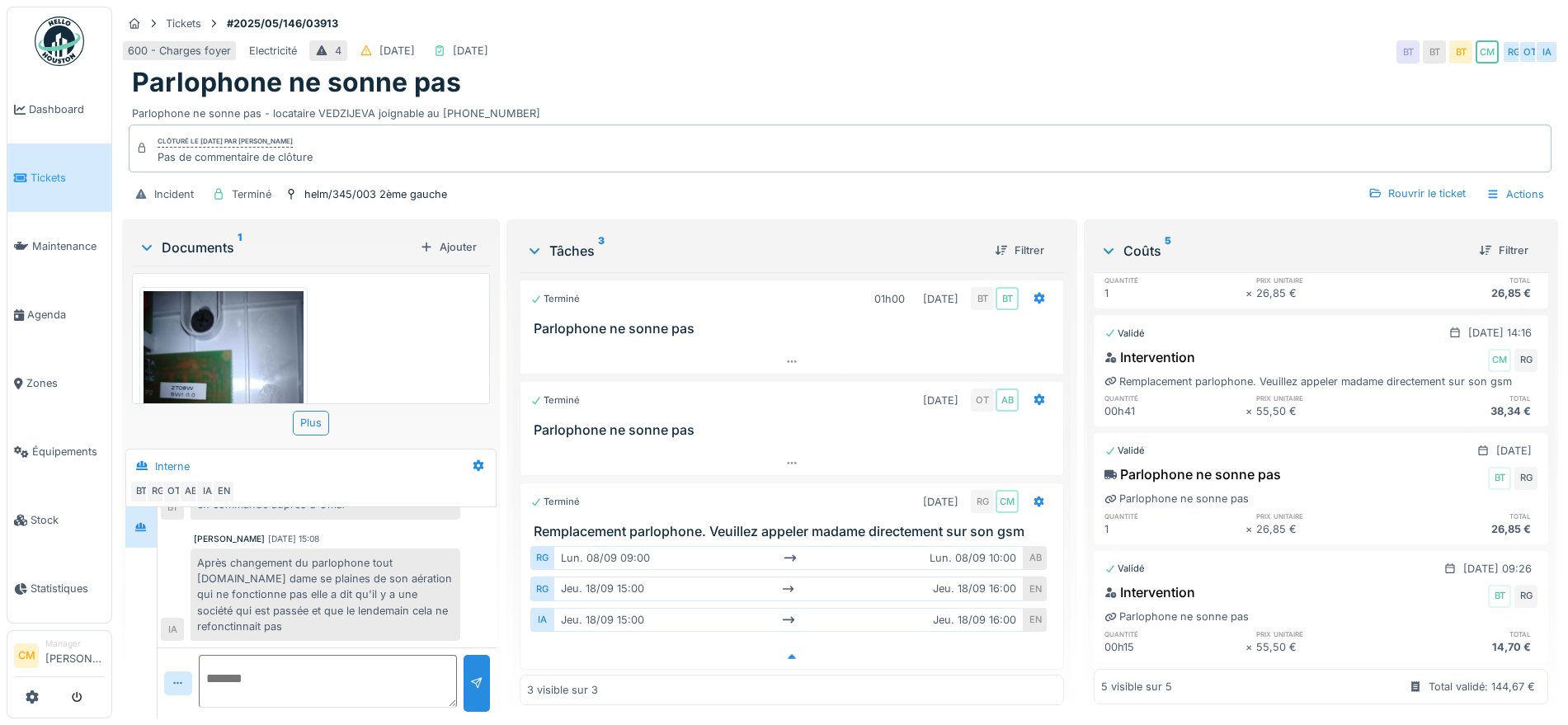
scroll to position [16, 0]
